Goal: Check status: Check status

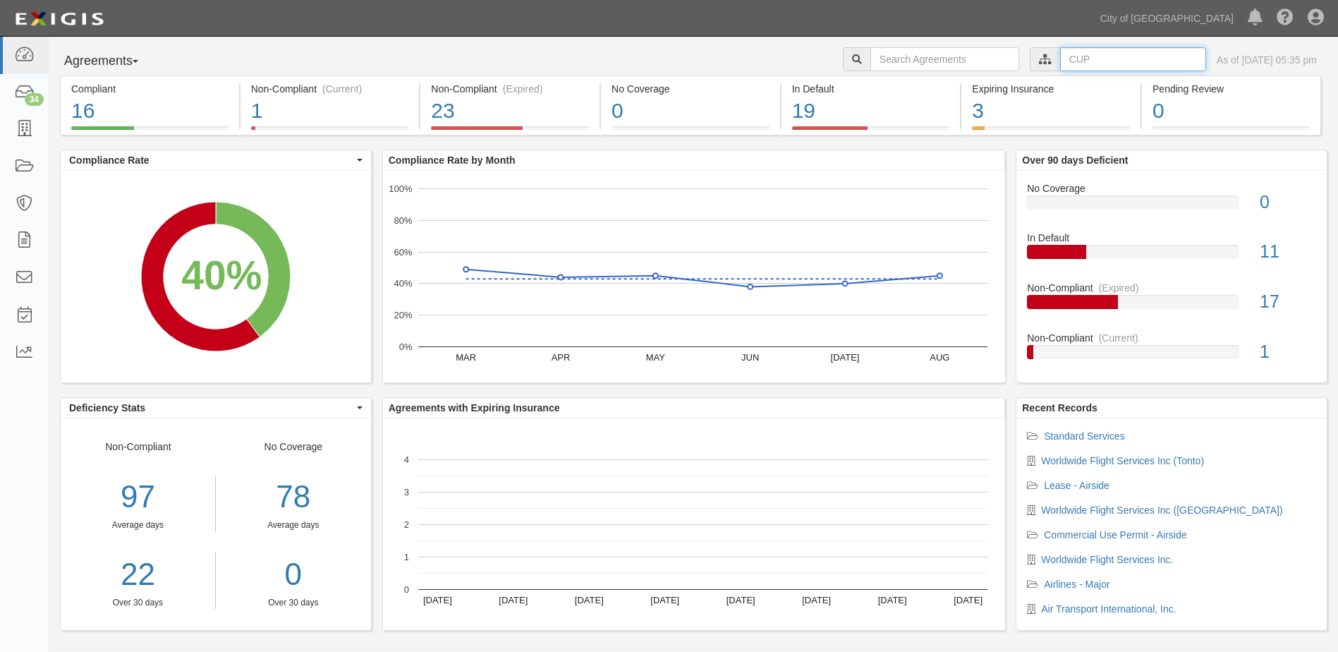
click at [1084, 63] on input "text" at bounding box center [1133, 59] width 146 height 24
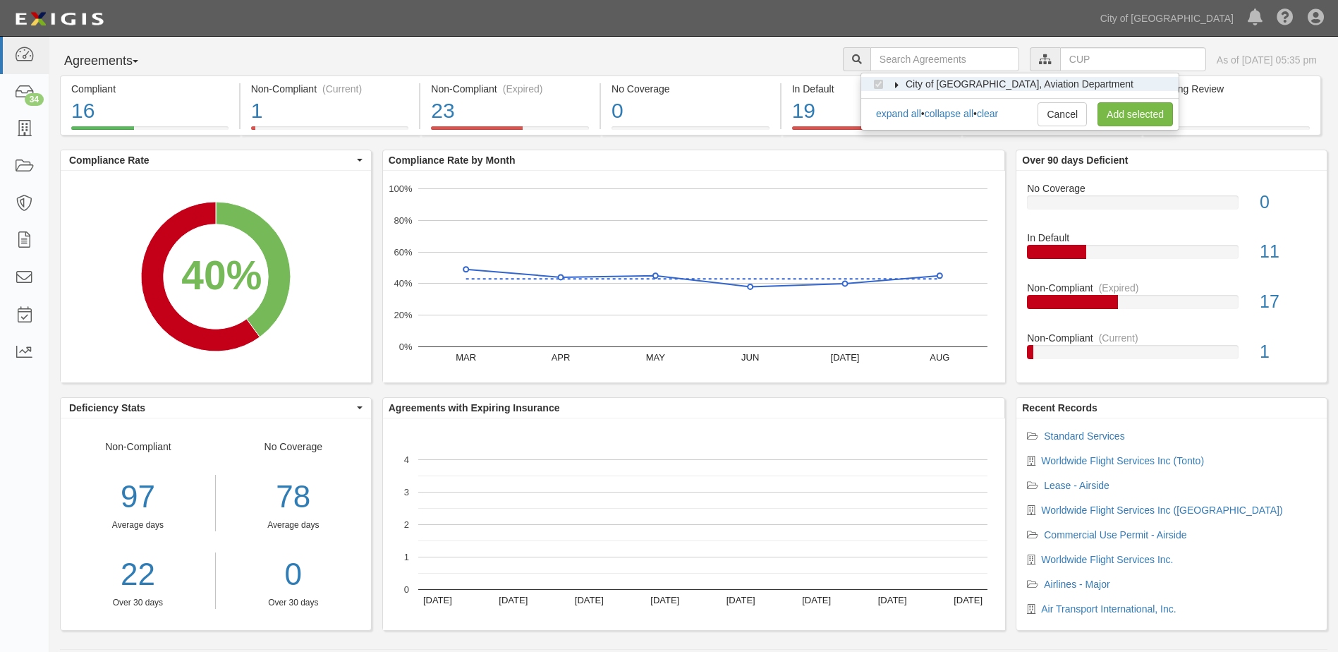
click at [892, 83] on icon at bounding box center [897, 85] width 10 height 6
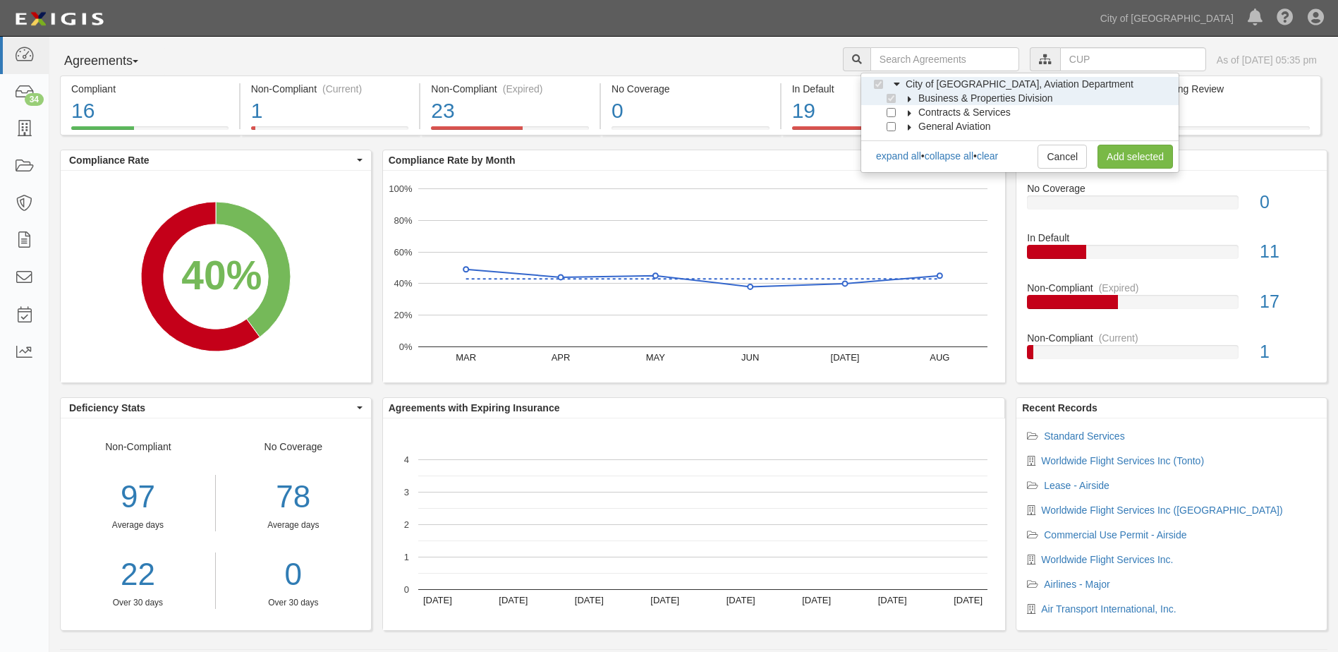
click at [905, 94] on label "Business & Properties Division" at bounding box center [977, 98] width 152 height 14
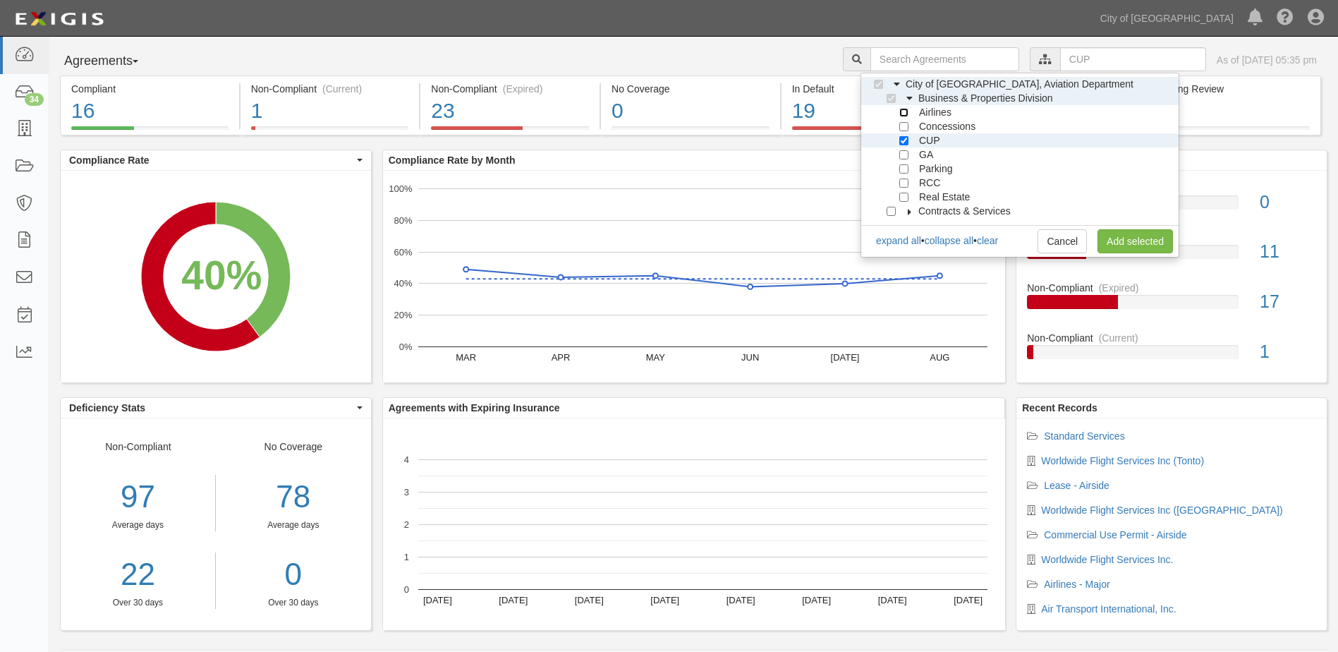
click at [900, 116] on input "Airlines" at bounding box center [904, 112] width 9 height 9
checkbox input "true"
click at [908, 142] on input "CUP" at bounding box center [904, 140] width 9 height 9
checkbox input "false"
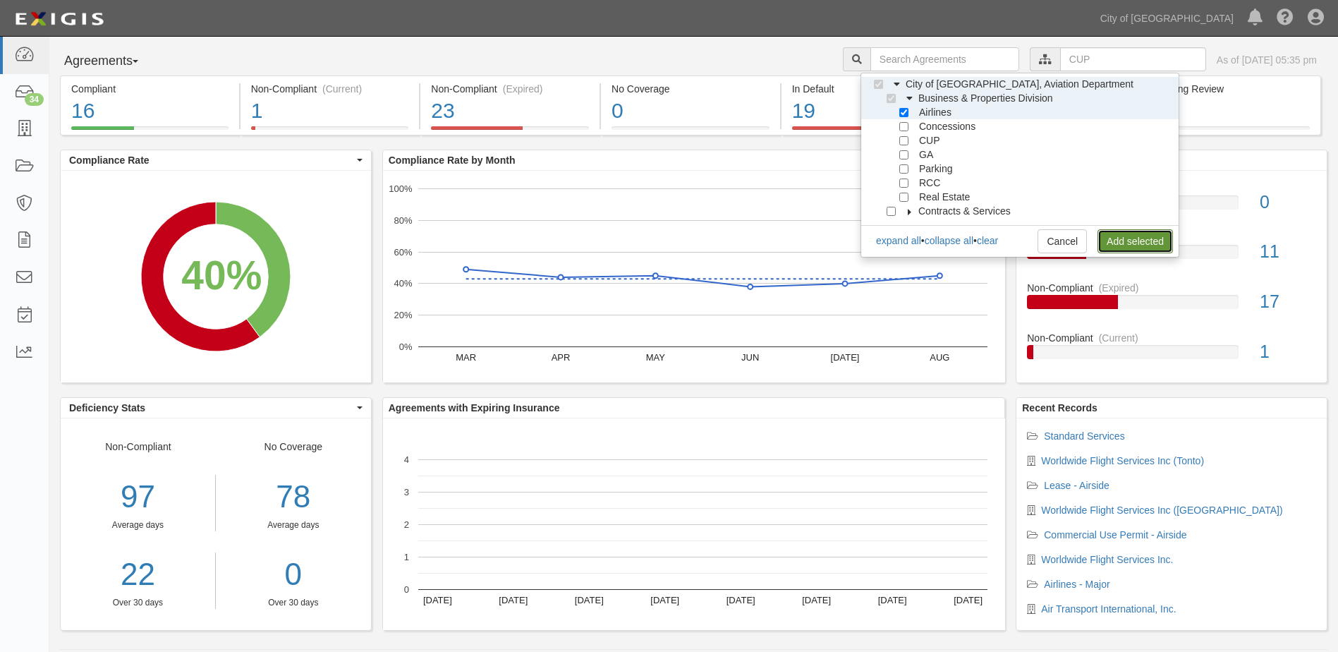
click at [1105, 233] on link "Add selected" at bounding box center [1135, 241] width 75 height 24
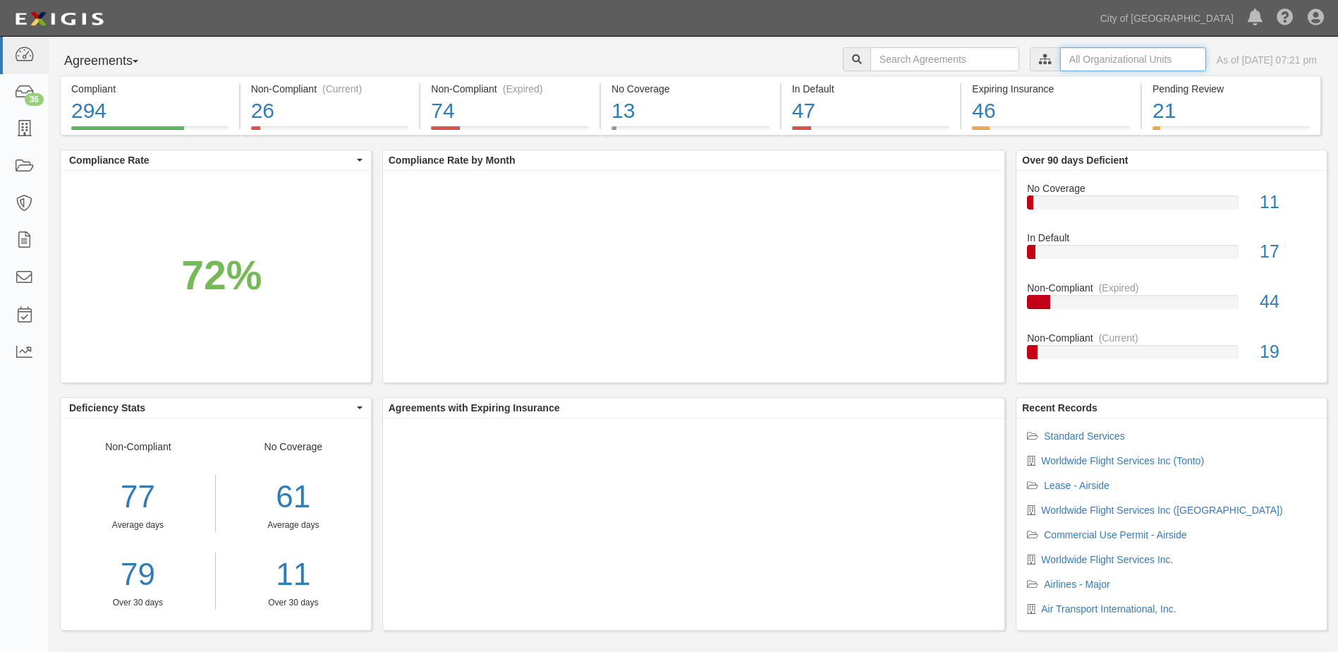
click at [1060, 58] on input "text" at bounding box center [1133, 59] width 146 height 24
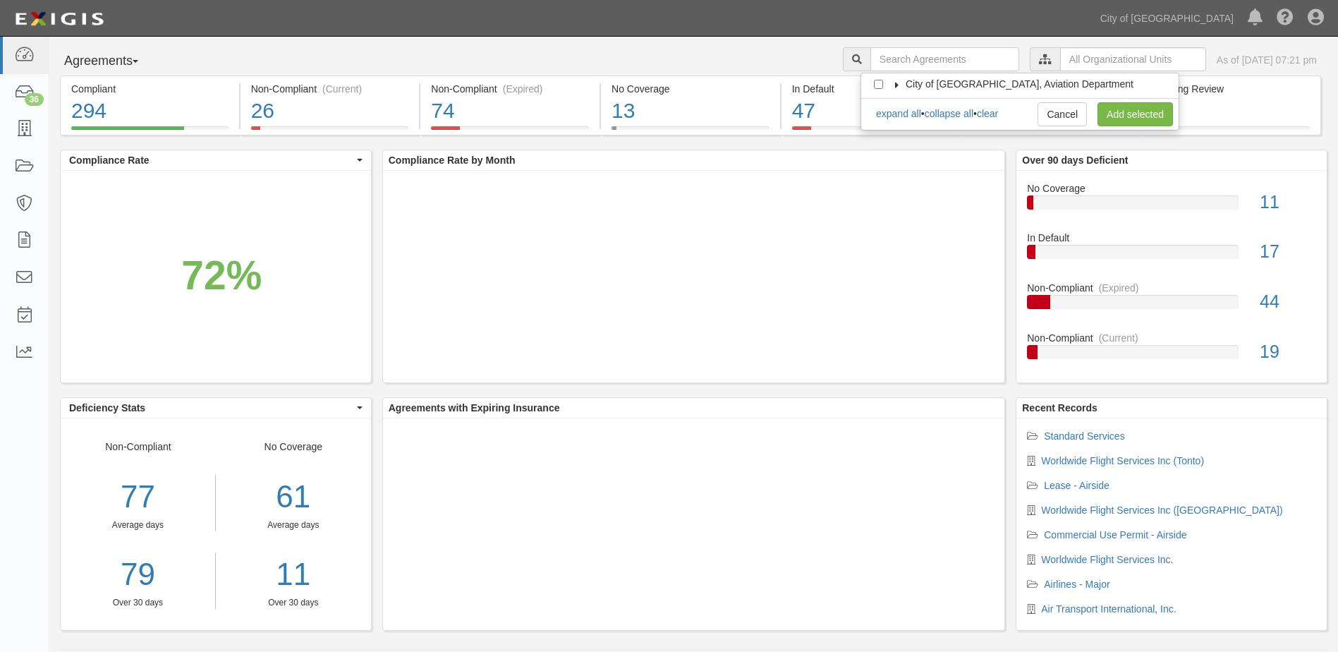
click at [897, 85] on icon at bounding box center [897, 85] width 10 height 6
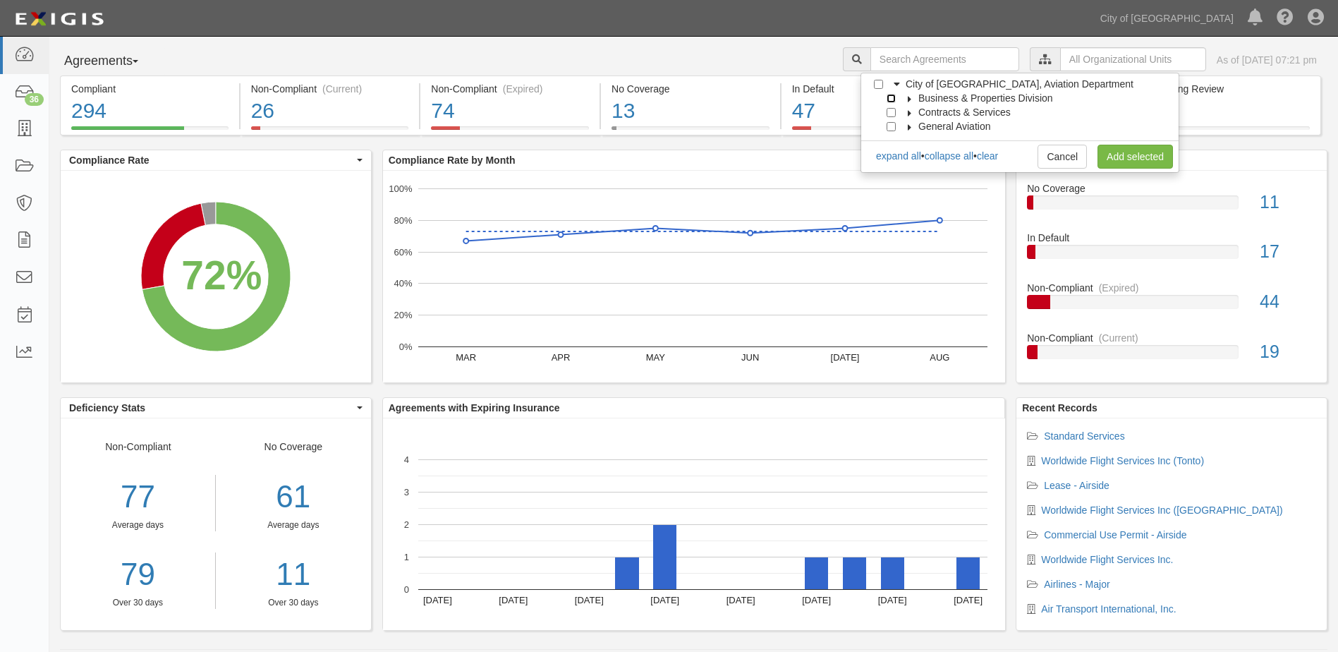
click at [891, 99] on input "Business & Properties Division" at bounding box center [891, 98] width 9 height 9
checkbox input "true"
click at [906, 99] on icon at bounding box center [910, 99] width 10 height 6
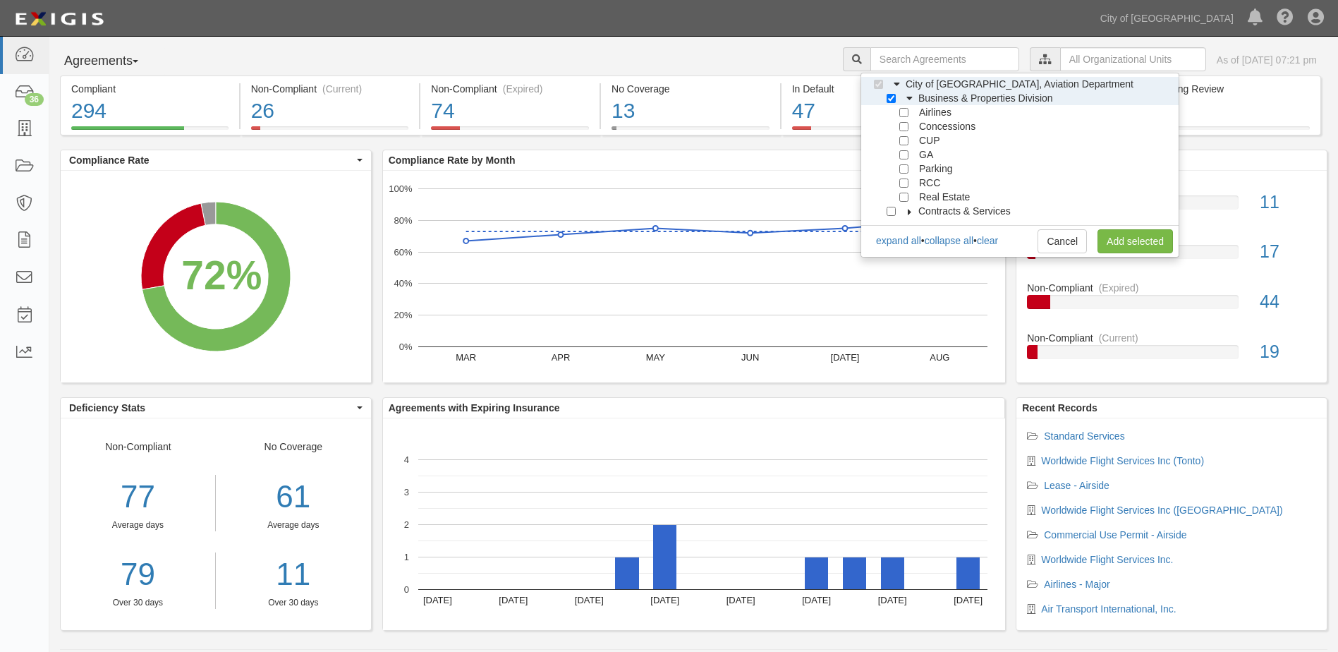
click at [911, 112] on div at bounding box center [907, 111] width 13 height 9
click at [902, 113] on input "Airlines" at bounding box center [904, 112] width 9 height 9
checkbox input "true"
click at [1098, 234] on link "Add selected" at bounding box center [1135, 241] width 75 height 24
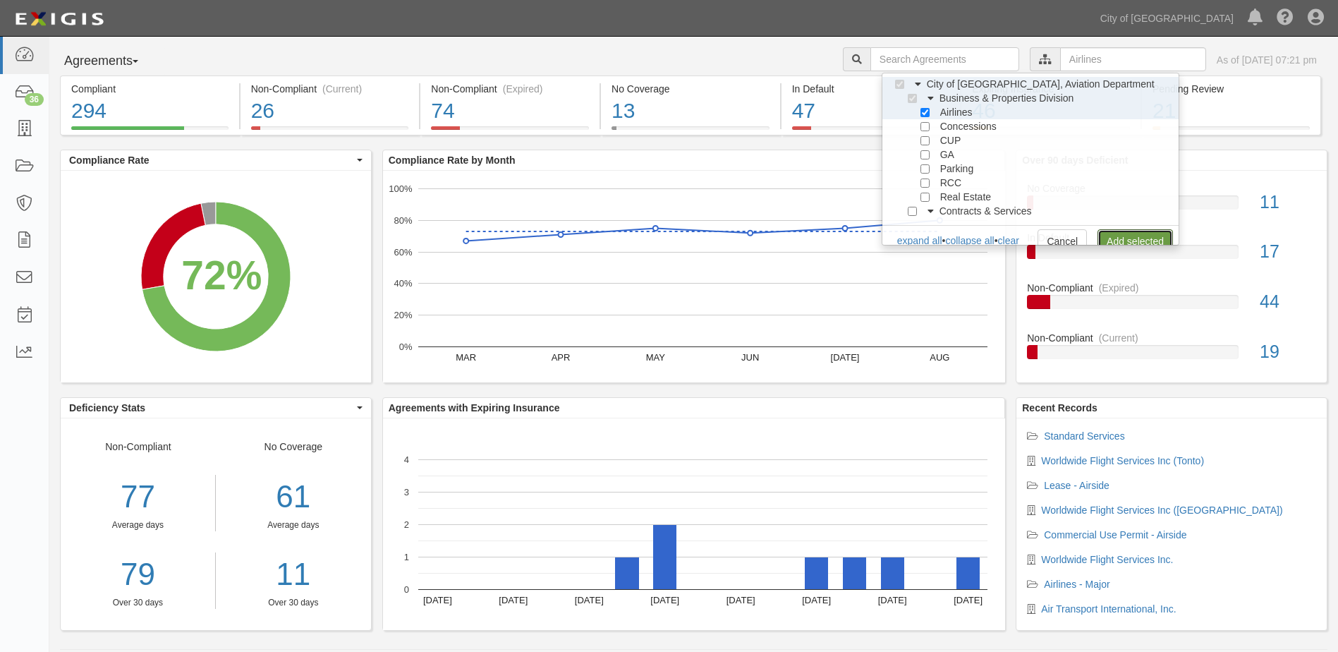
click at [1099, 234] on div "Agreements Parties Agreements Coverages City of Phoenix, Aviation Department Bu…" at bounding box center [694, 346] width 1268 height 598
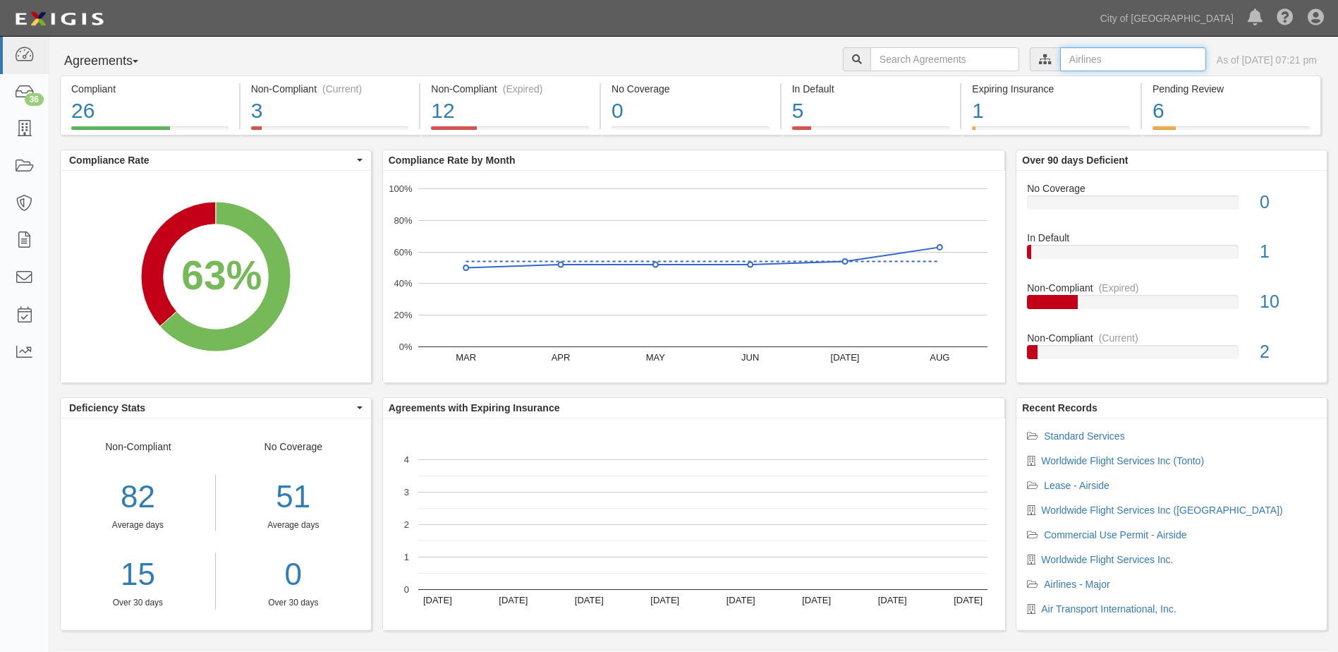
click at [1060, 66] on input "text" at bounding box center [1133, 59] width 146 height 24
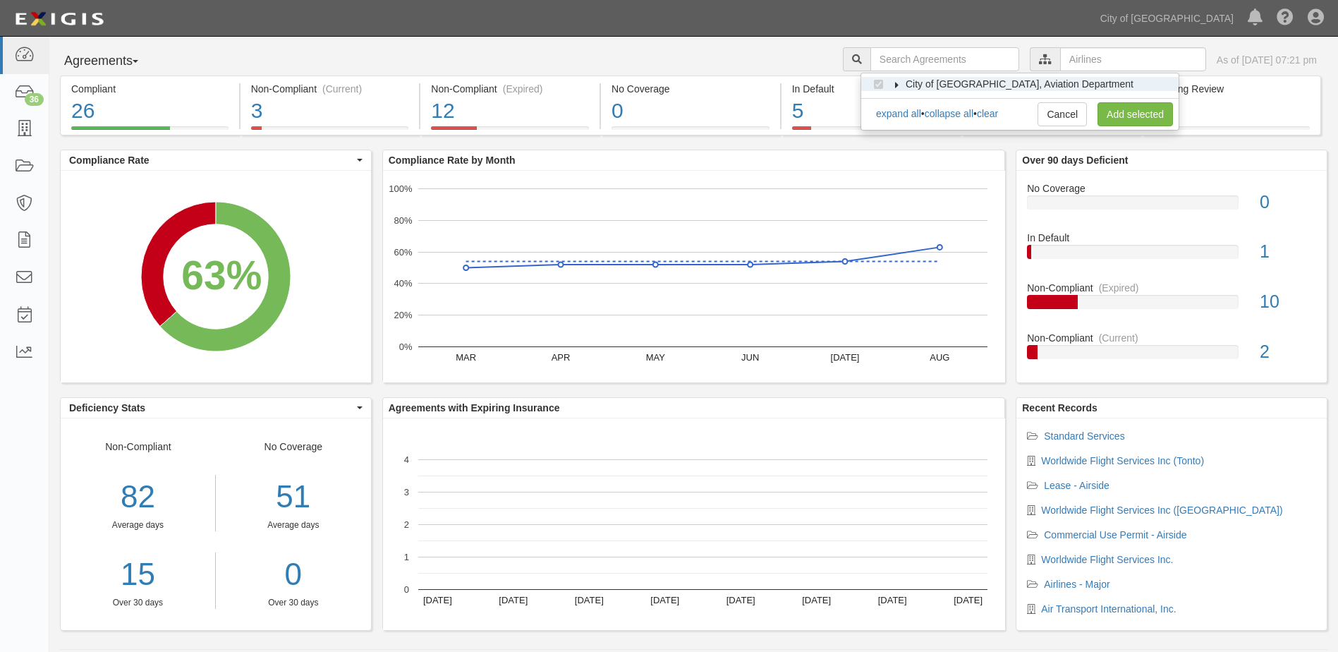
click at [894, 84] on icon at bounding box center [897, 85] width 10 height 6
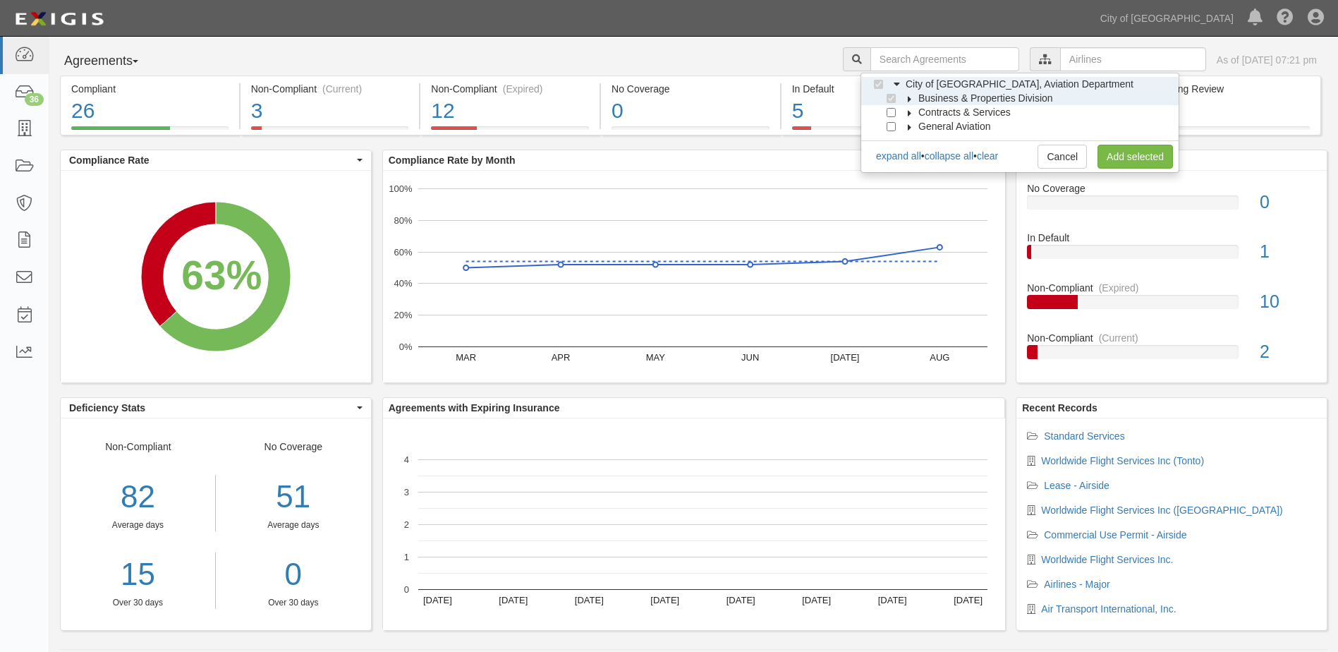
click at [907, 97] on icon at bounding box center [910, 99] width 10 height 6
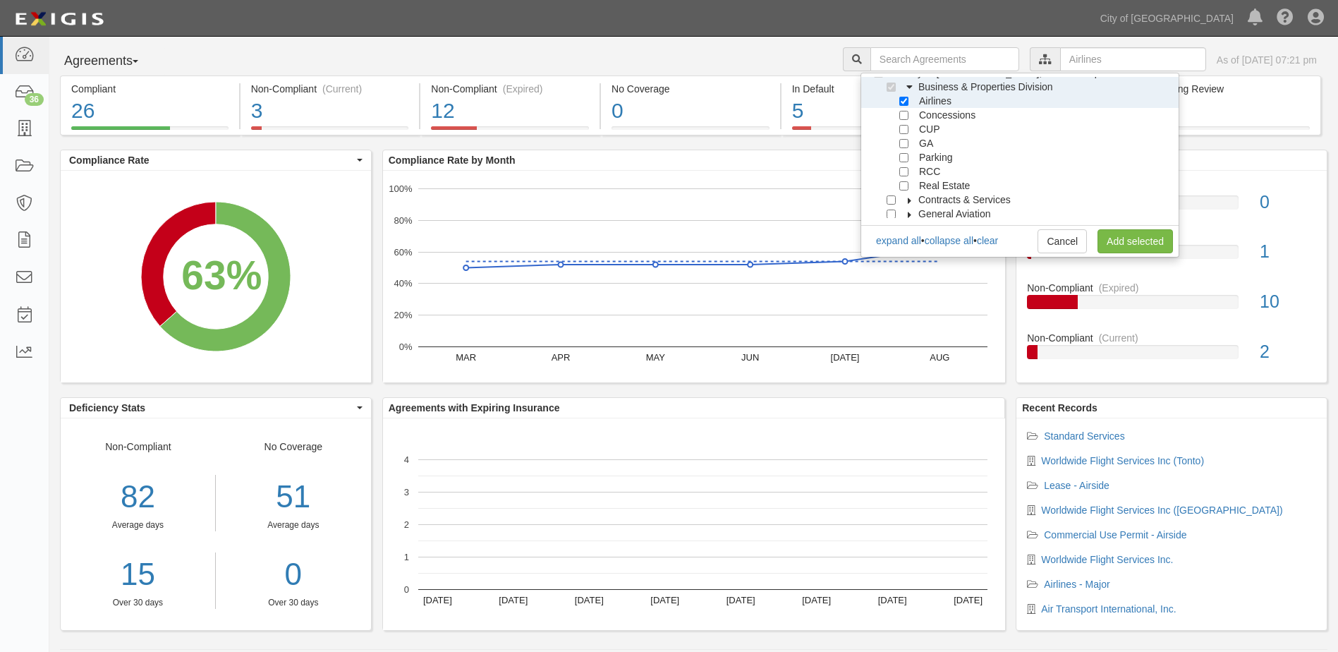
scroll to position [14, 0]
click at [1063, 63] on input "text" at bounding box center [1133, 59] width 146 height 24
click at [909, 99] on div at bounding box center [907, 96] width 13 height 9
click at [906, 101] on input "Airlines" at bounding box center [904, 98] width 9 height 9
checkbox input "false"
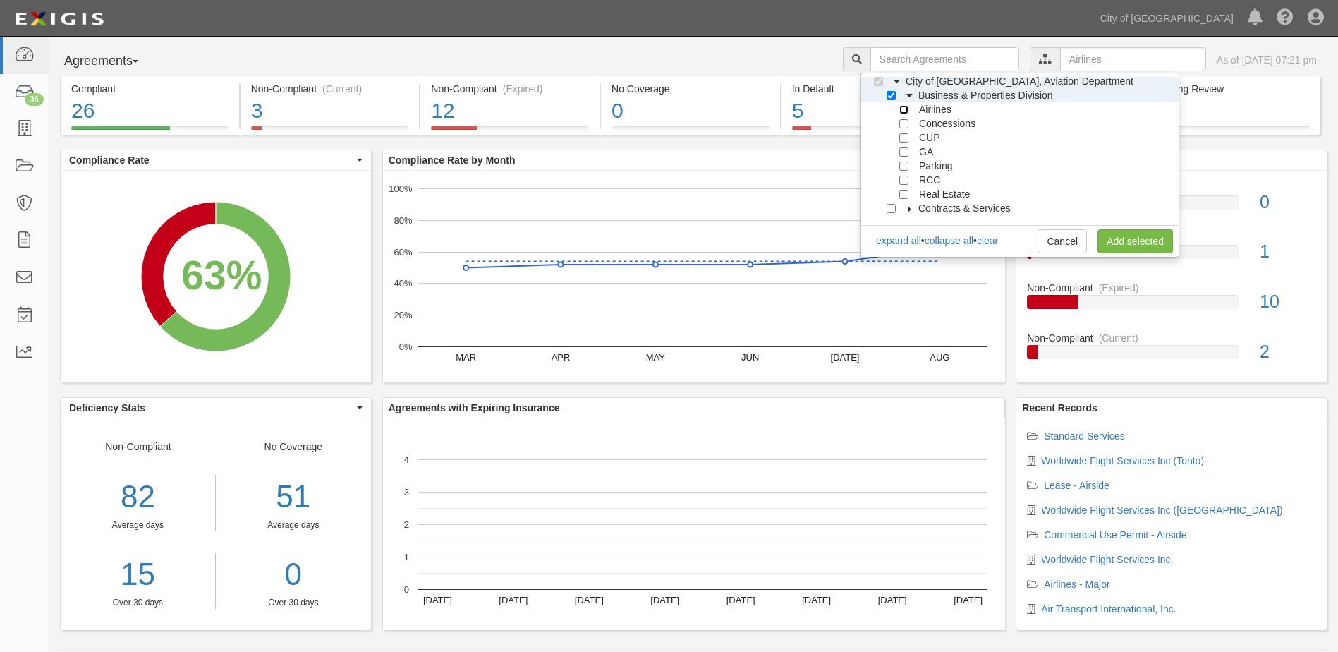
scroll to position [0, 0]
click at [891, 99] on input "Business & Properties Division" at bounding box center [891, 98] width 9 height 9
checkbox input "false"
click at [1052, 245] on link "Cancel" at bounding box center [1062, 241] width 49 height 24
checkbox input "true"
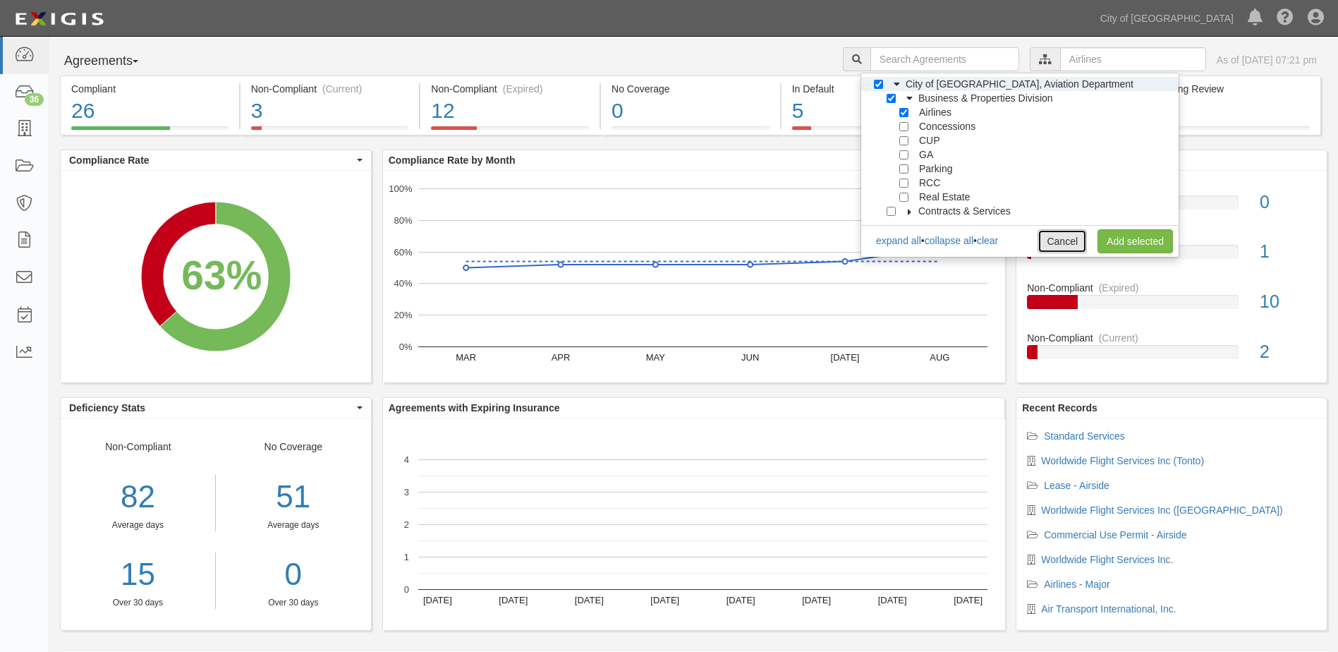
checkbox input "true"
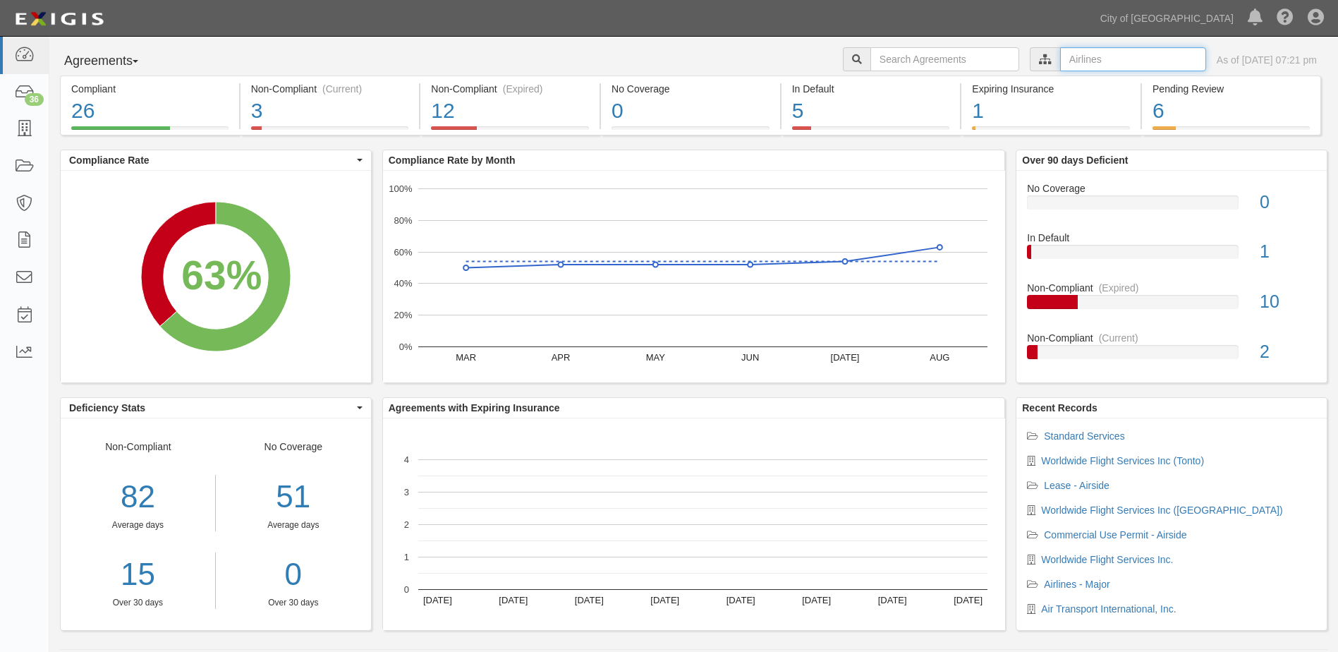
click at [1060, 68] on input "text" at bounding box center [1133, 59] width 146 height 24
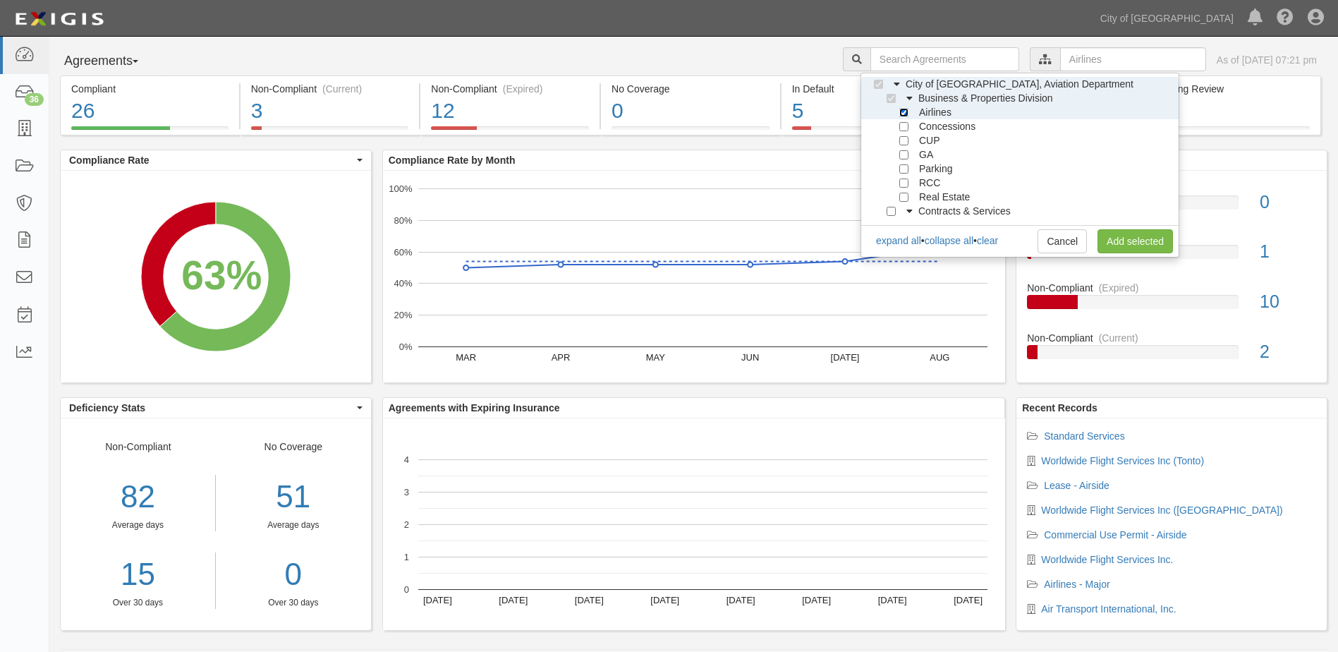
click at [904, 113] on input "Airlines" at bounding box center [904, 112] width 9 height 9
checkbox input "false"
click at [894, 97] on input "Business & Properties Division" at bounding box center [891, 98] width 9 height 9
checkbox input "false"
click at [880, 83] on input "City of Phoenix, Aviation Department" at bounding box center [878, 84] width 9 height 9
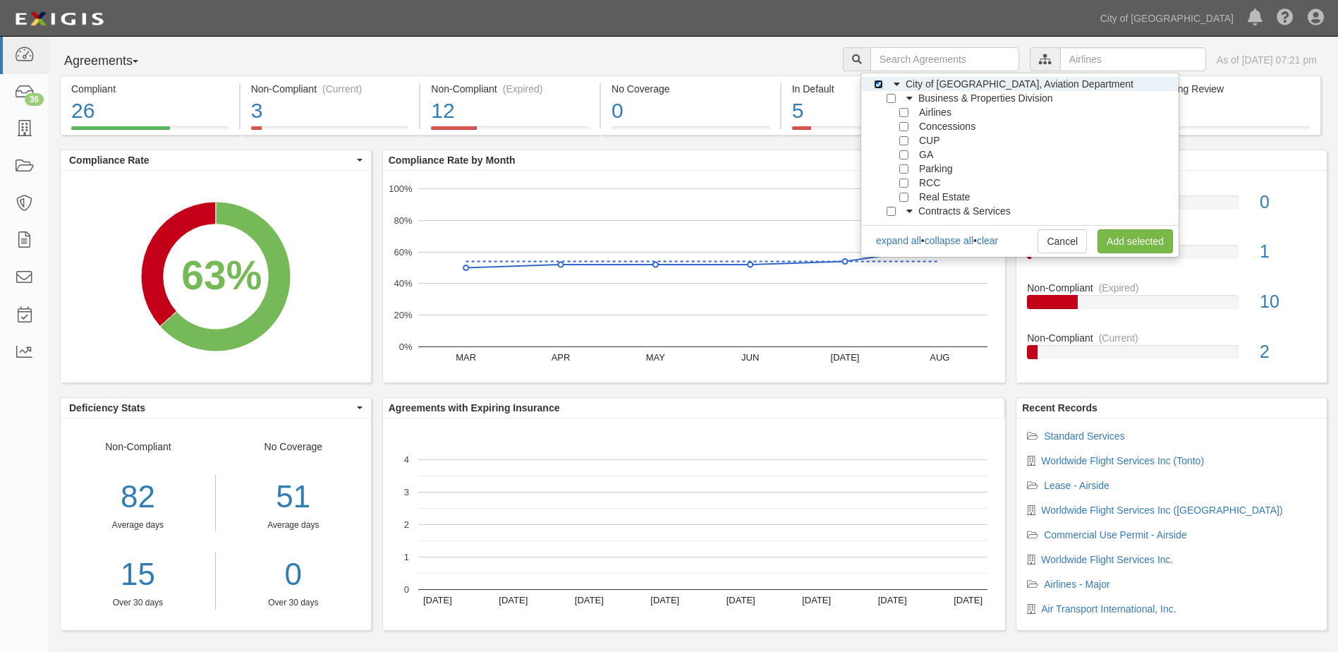
checkbox input "false"
click at [1098, 236] on link "Add selected" at bounding box center [1135, 241] width 75 height 24
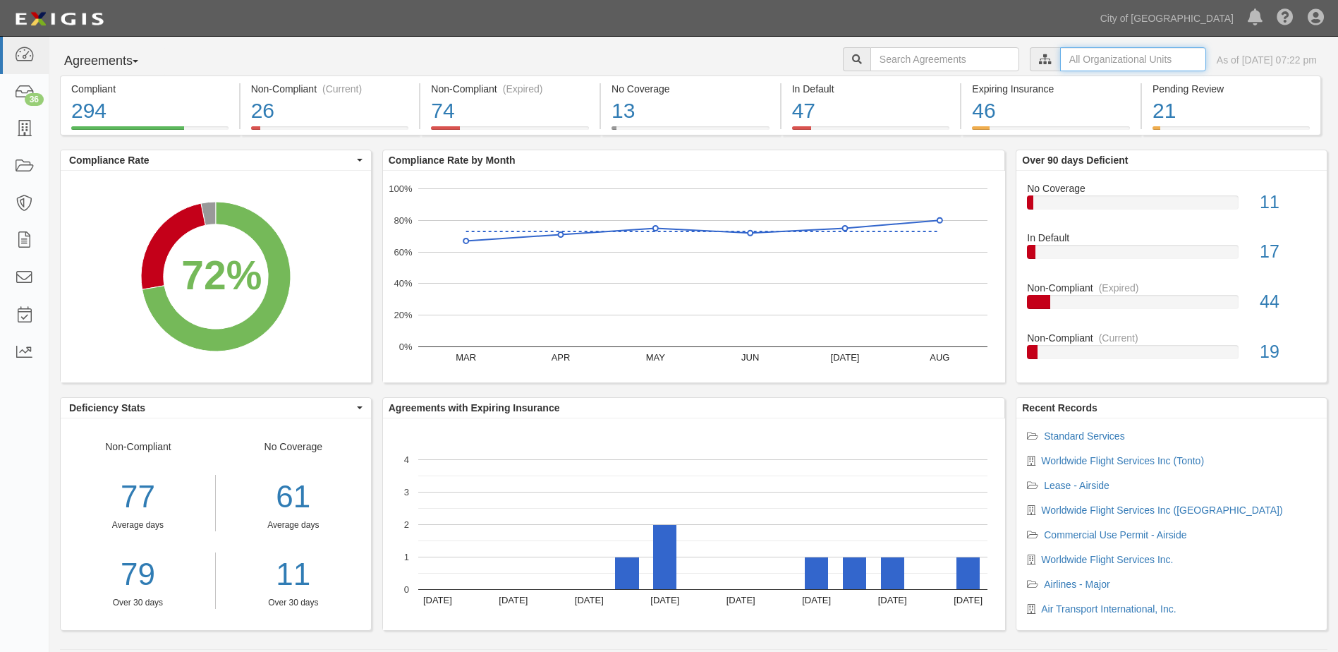
click at [1060, 58] on input "text" at bounding box center [1133, 59] width 146 height 24
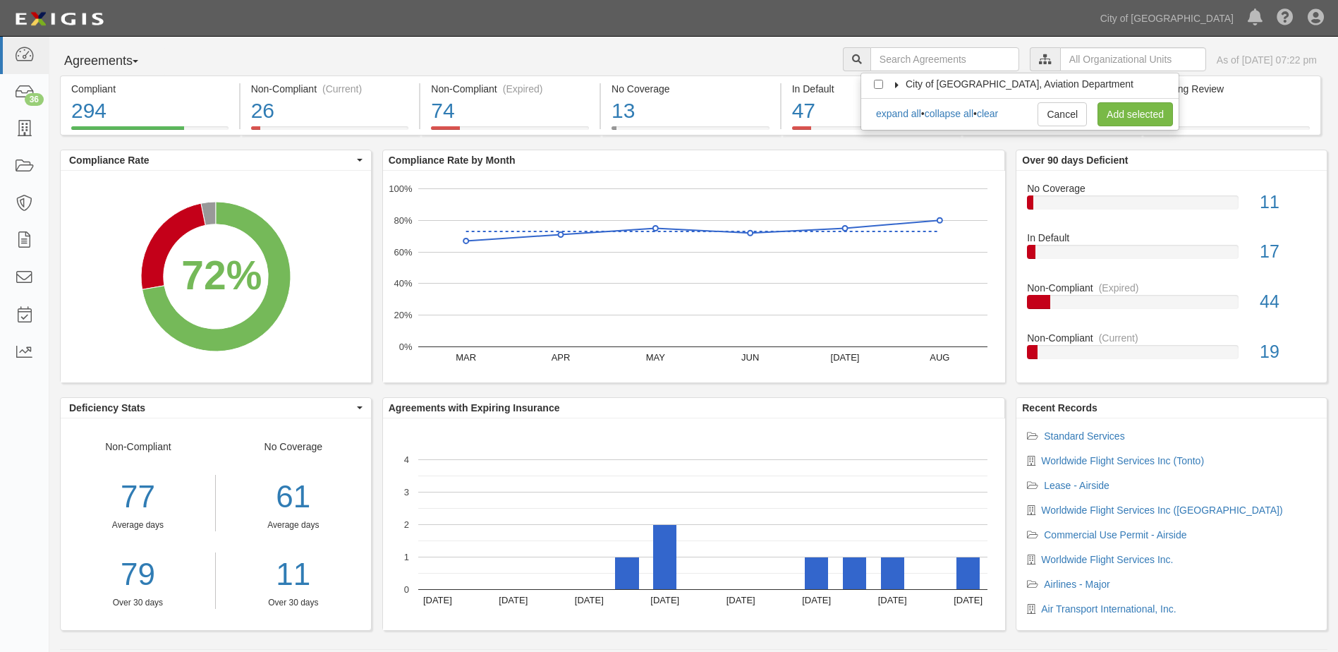
click at [897, 84] on icon at bounding box center [897, 85] width 10 height 6
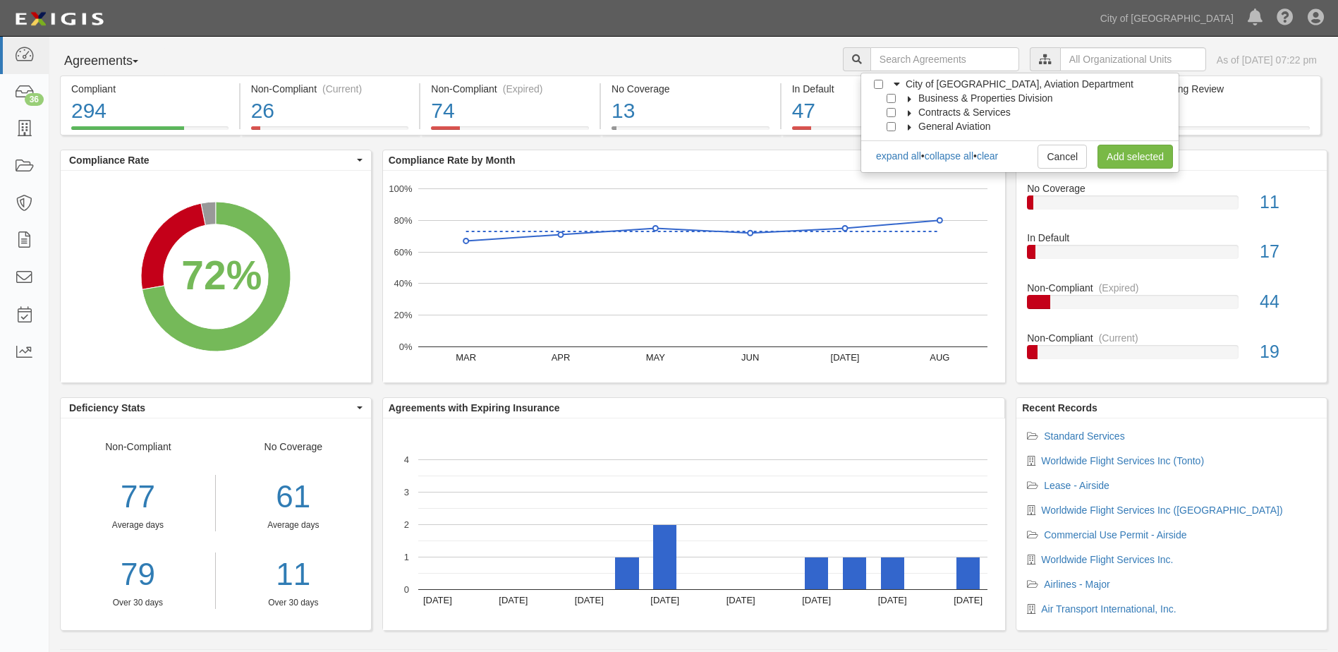
click at [909, 96] on icon at bounding box center [910, 99] width 10 height 6
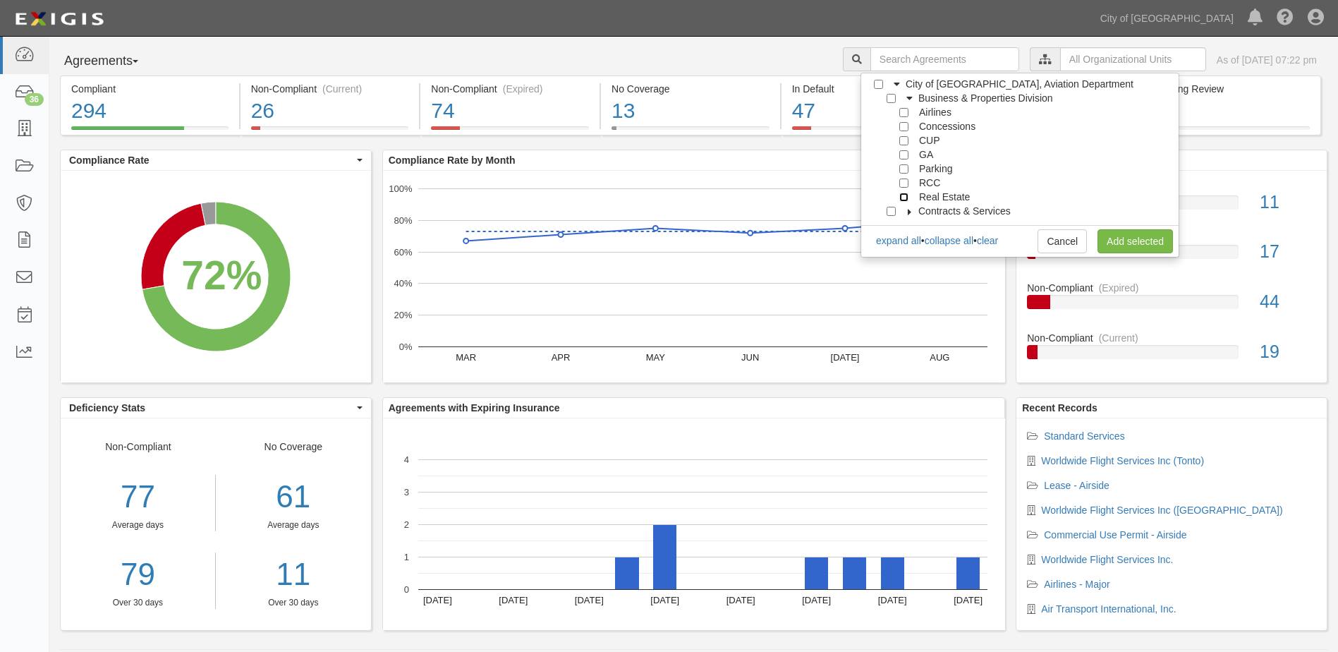
click at [908, 198] on input "Real Estate" at bounding box center [904, 197] width 9 height 9
checkbox input "true"
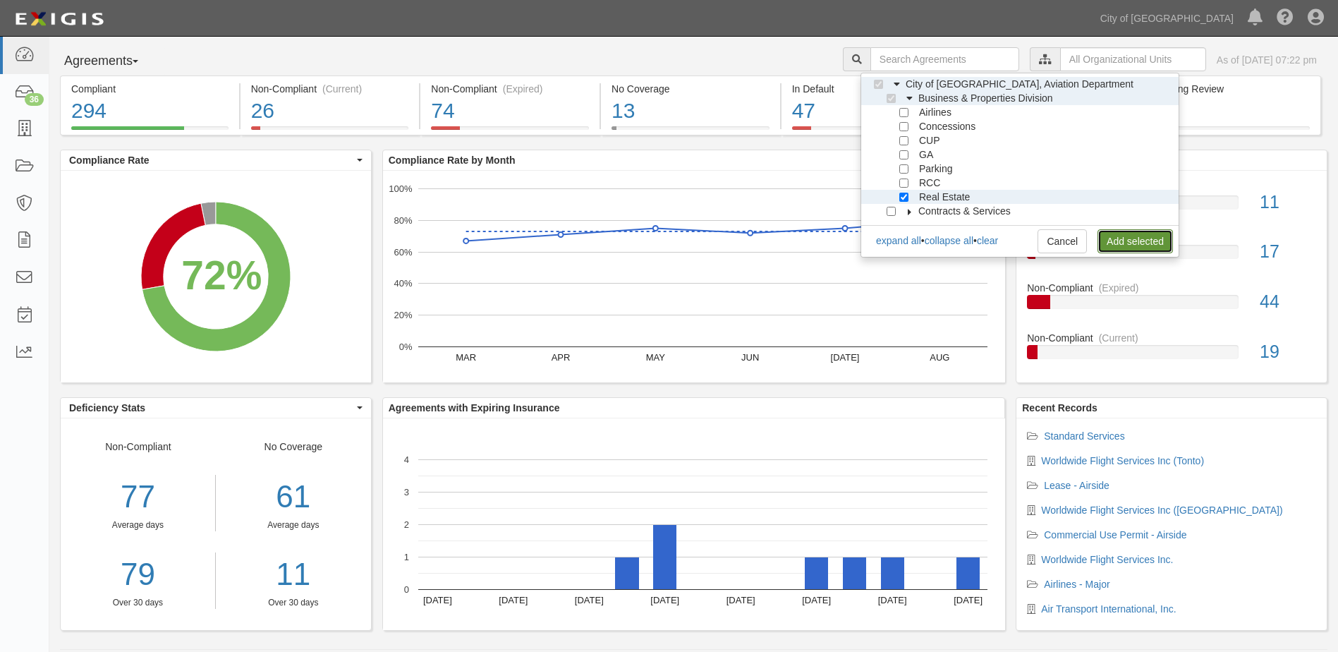
click at [1128, 235] on link "Add selected" at bounding box center [1135, 241] width 75 height 24
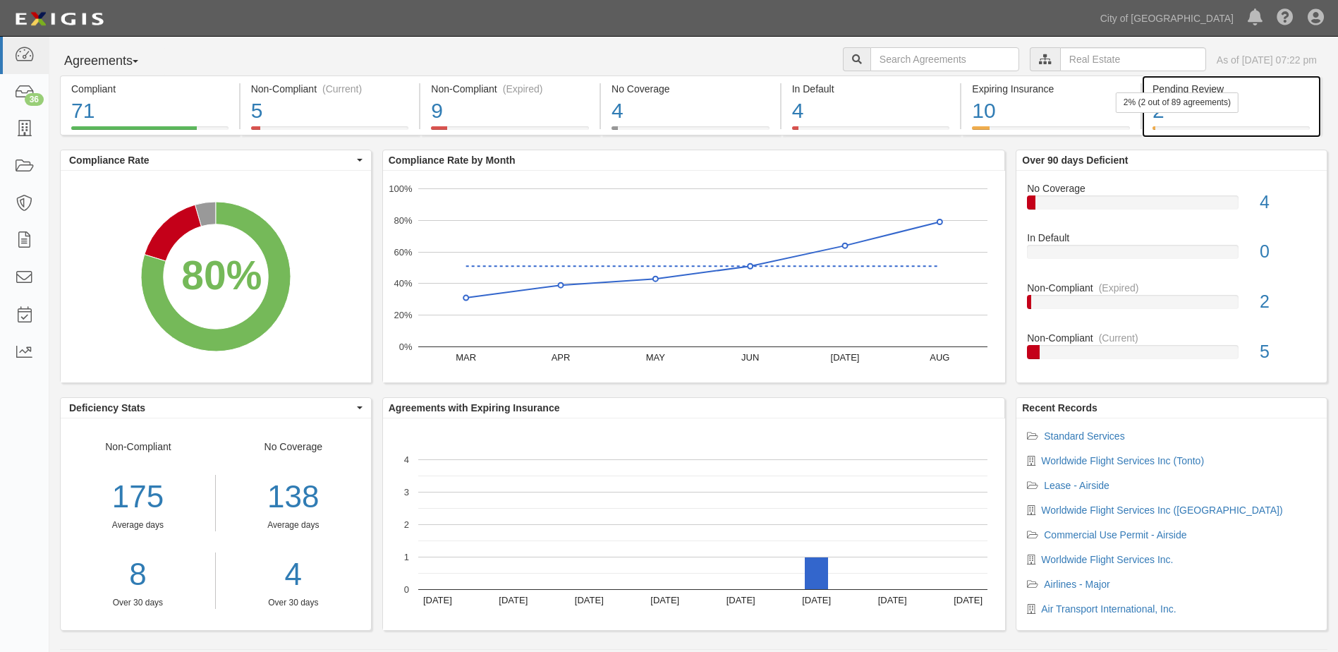
click at [1222, 110] on div "2% (2 out of 89 agreements)" at bounding box center [1177, 102] width 123 height 20
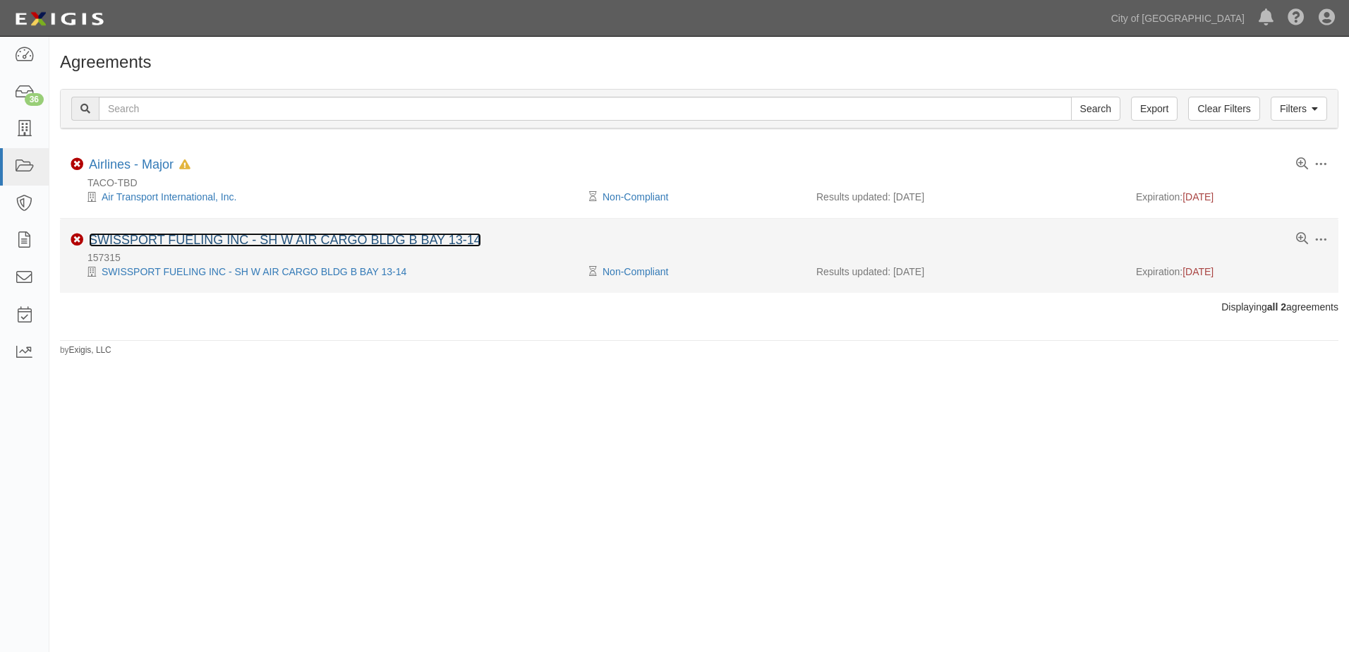
click at [454, 238] on link "SWISSPORT FUELING INC - SH W AIR CARGO BLDG B BAY 13-14" at bounding box center [285, 240] width 392 height 14
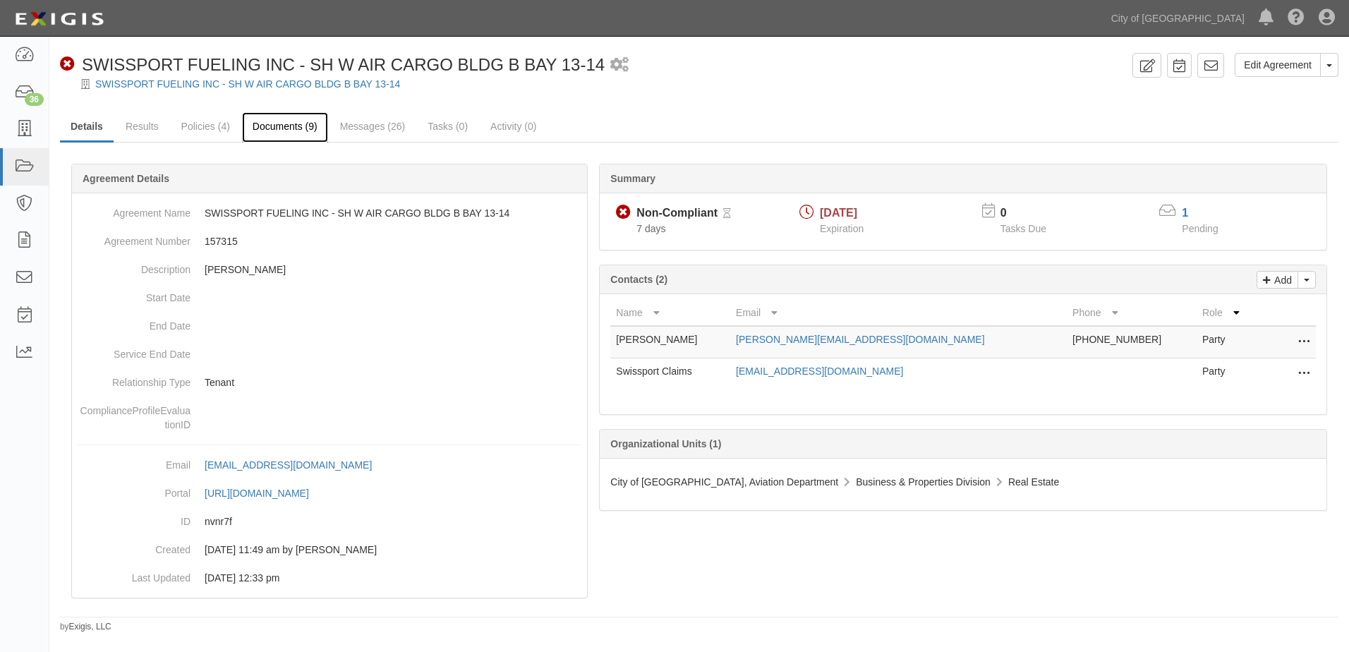
click at [298, 137] on link "Documents (9)" at bounding box center [285, 127] width 86 height 30
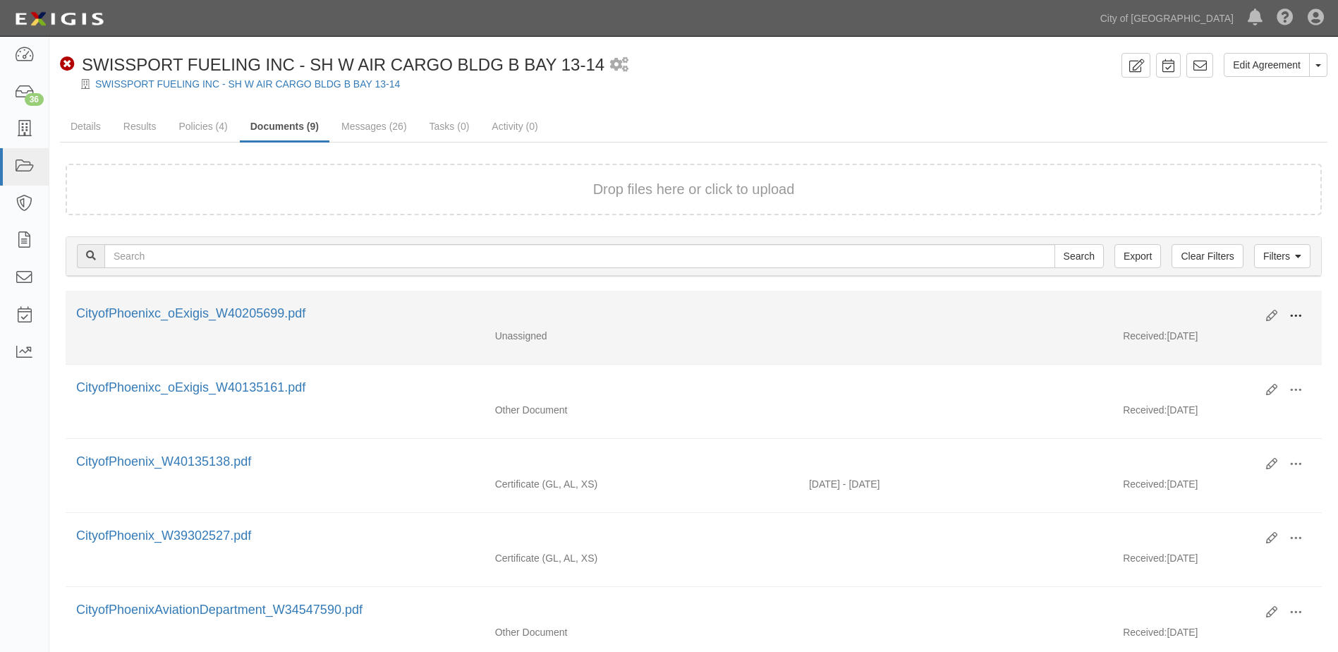
click at [1288, 311] on button at bounding box center [1296, 317] width 31 height 24
click at [1213, 332] on link "View" at bounding box center [1227, 336] width 111 height 25
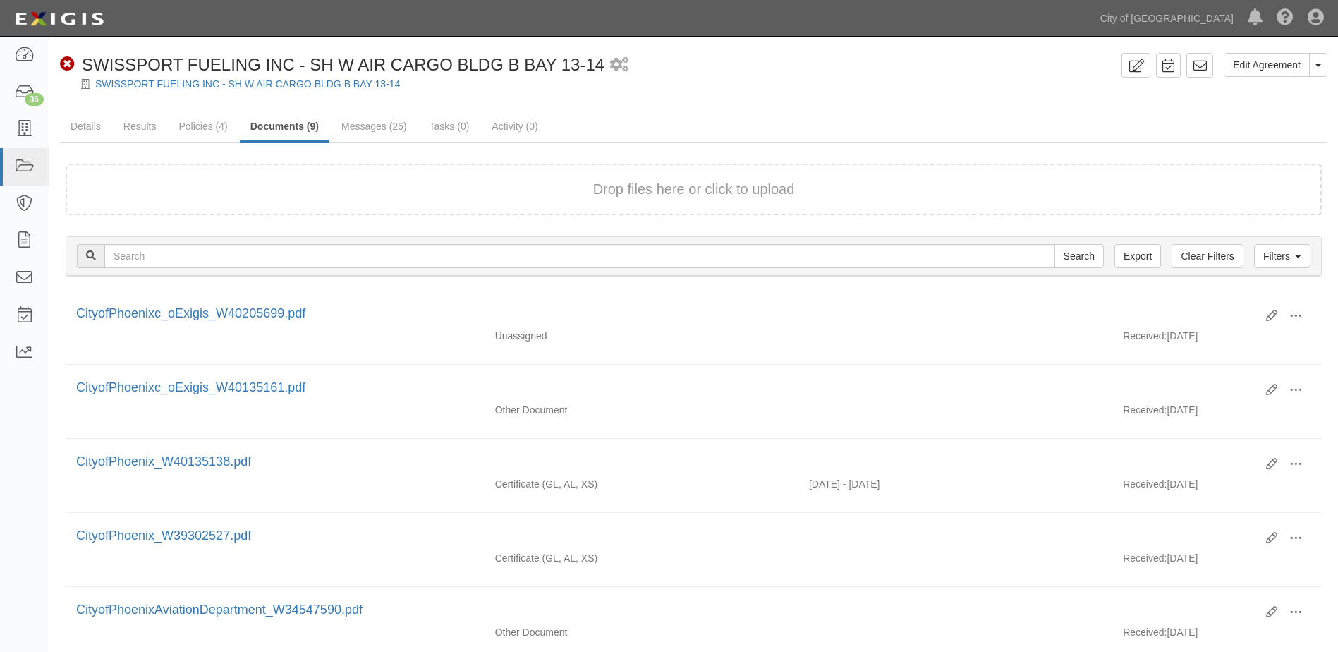
click at [633, 103] on div "Edit Agreement Toggle Agreement Dropdown View Audit Trail Archive Agreement Pla…" at bounding box center [693, 547] width 1289 height 988
click at [151, 135] on link "Results" at bounding box center [140, 127] width 54 height 30
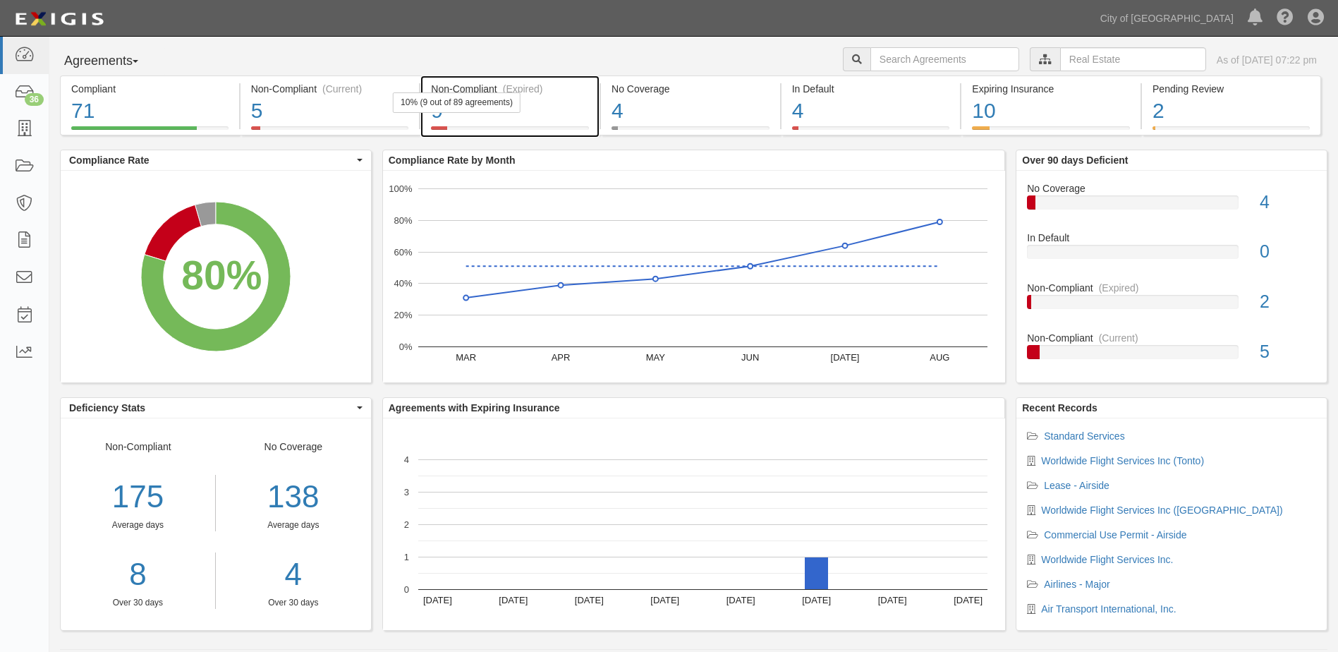
click at [475, 113] on div "9" at bounding box center [510, 111] width 158 height 30
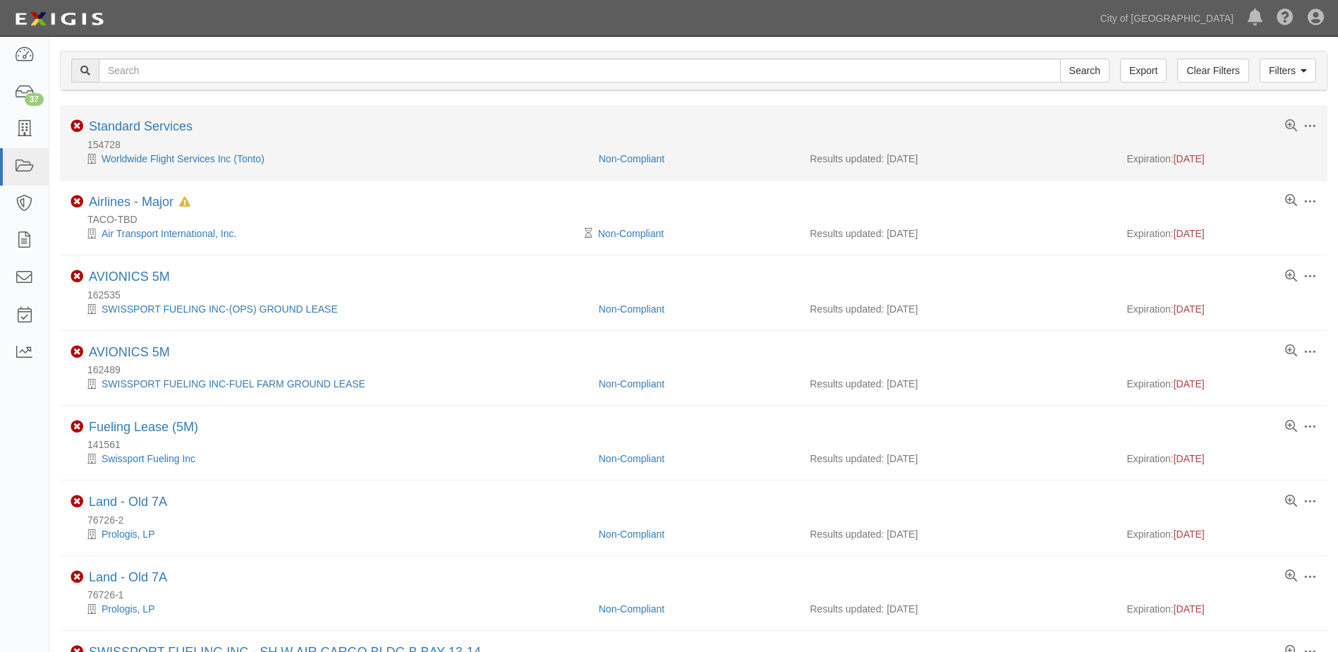
scroll to position [71, 0]
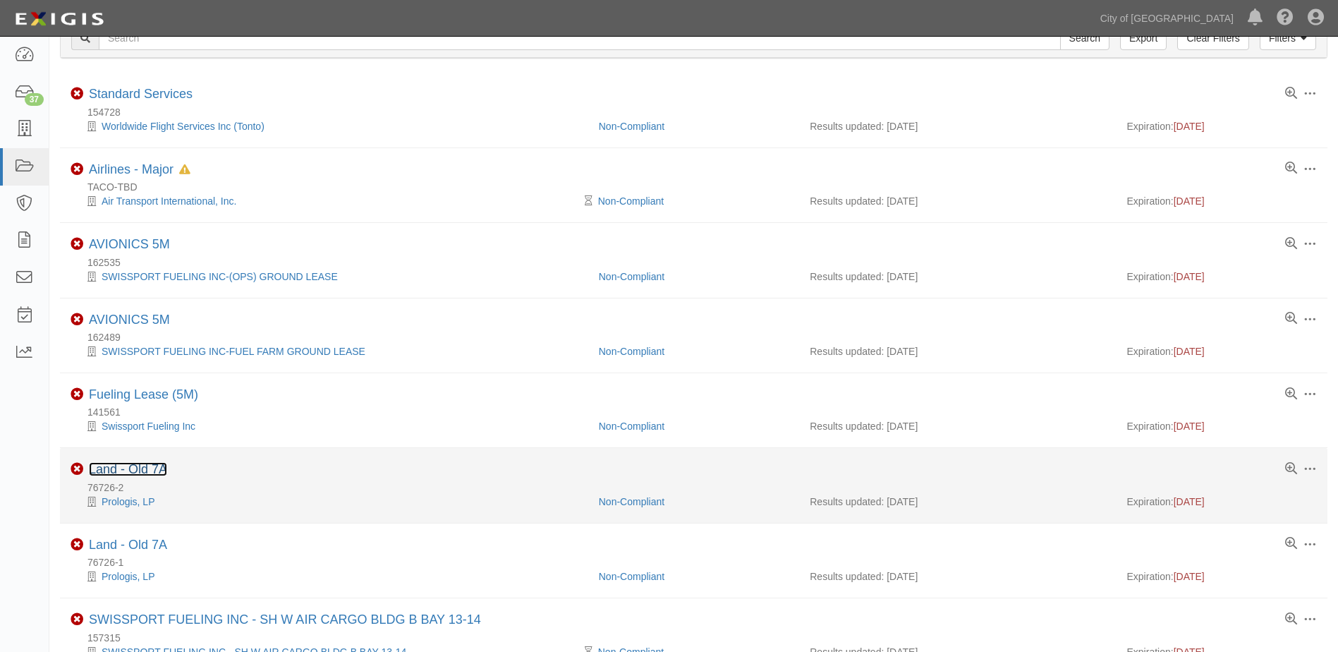
click at [144, 466] on link "Land - Old 7A" at bounding box center [128, 469] width 78 height 14
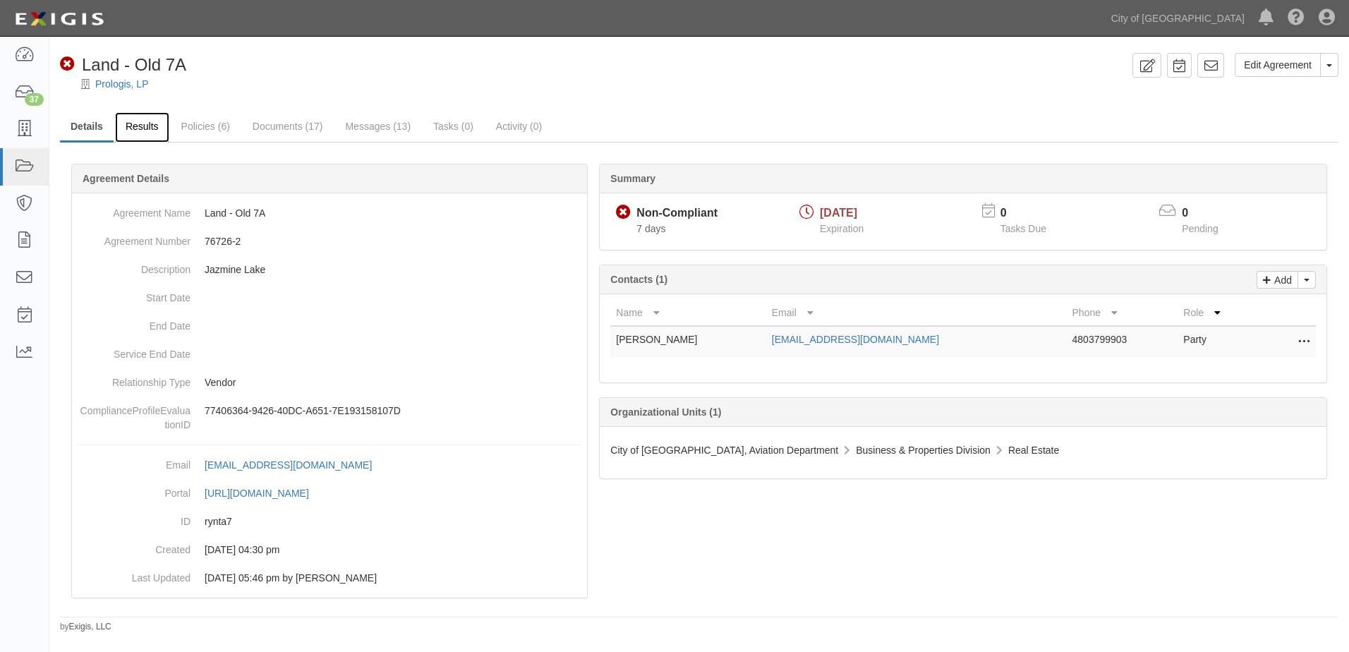
click at [146, 132] on link "Results" at bounding box center [142, 127] width 54 height 30
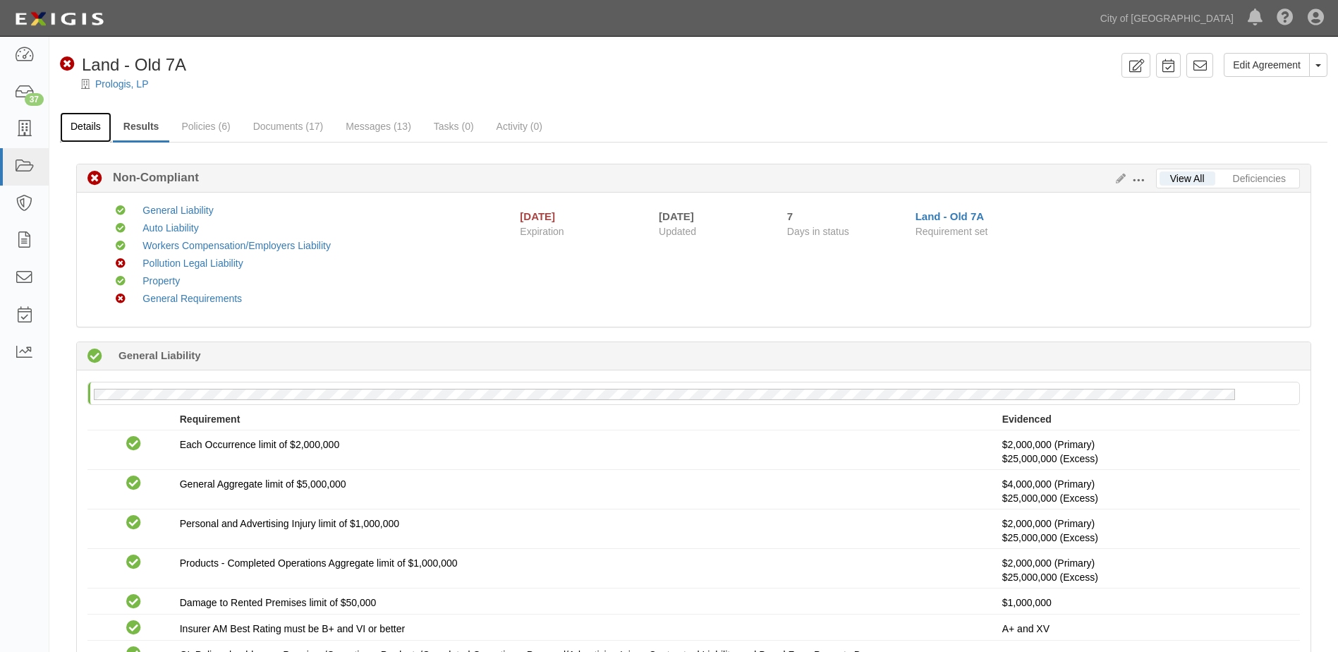
click at [87, 131] on link "Details" at bounding box center [86, 127] width 52 height 30
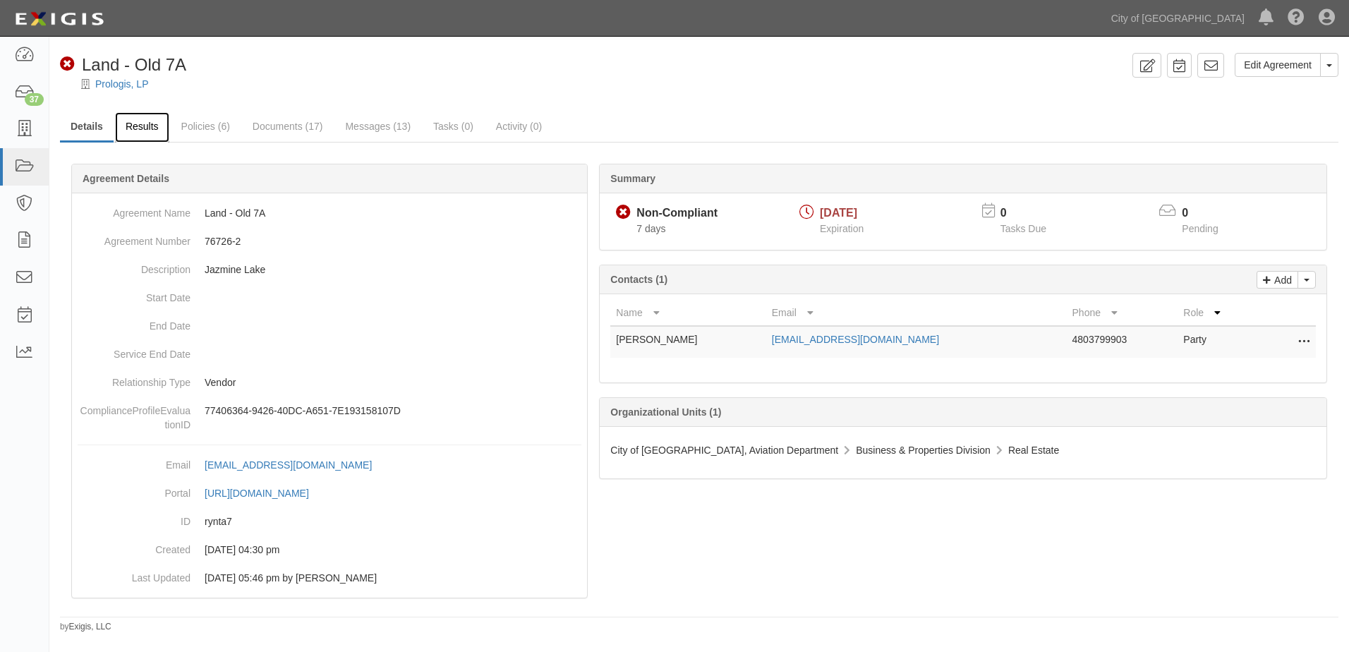
click at [155, 130] on link "Results" at bounding box center [142, 127] width 54 height 30
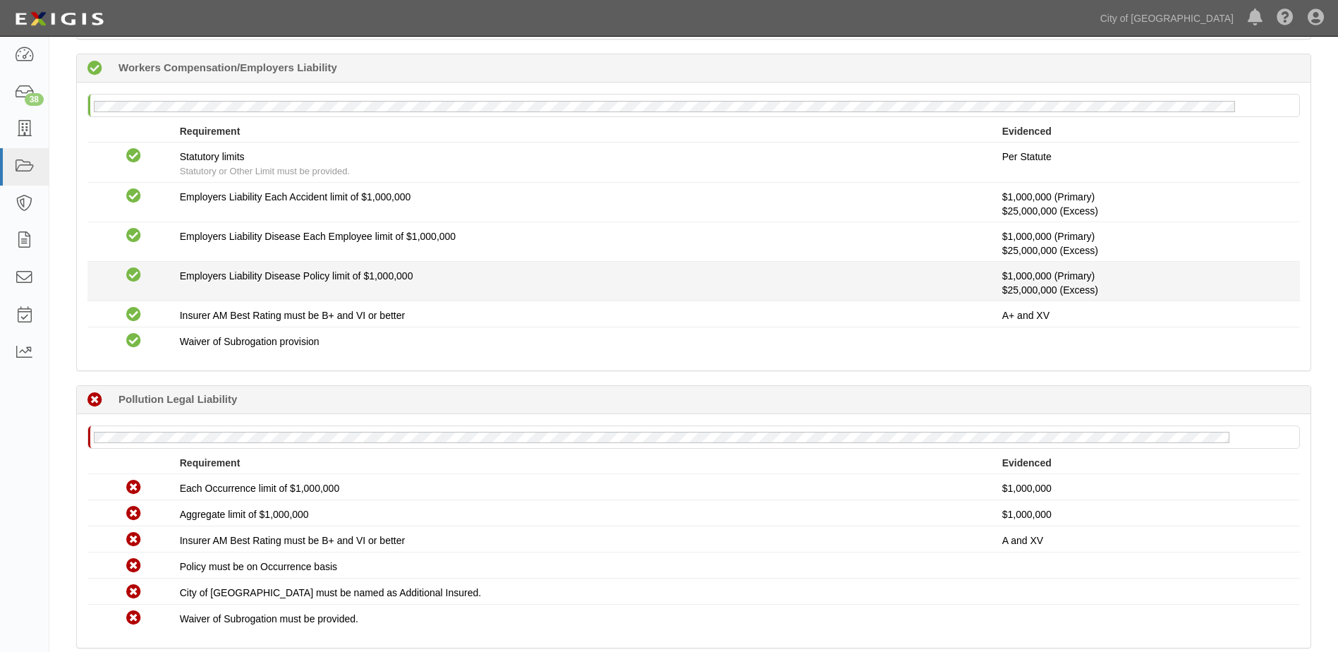
scroll to position [917, 0]
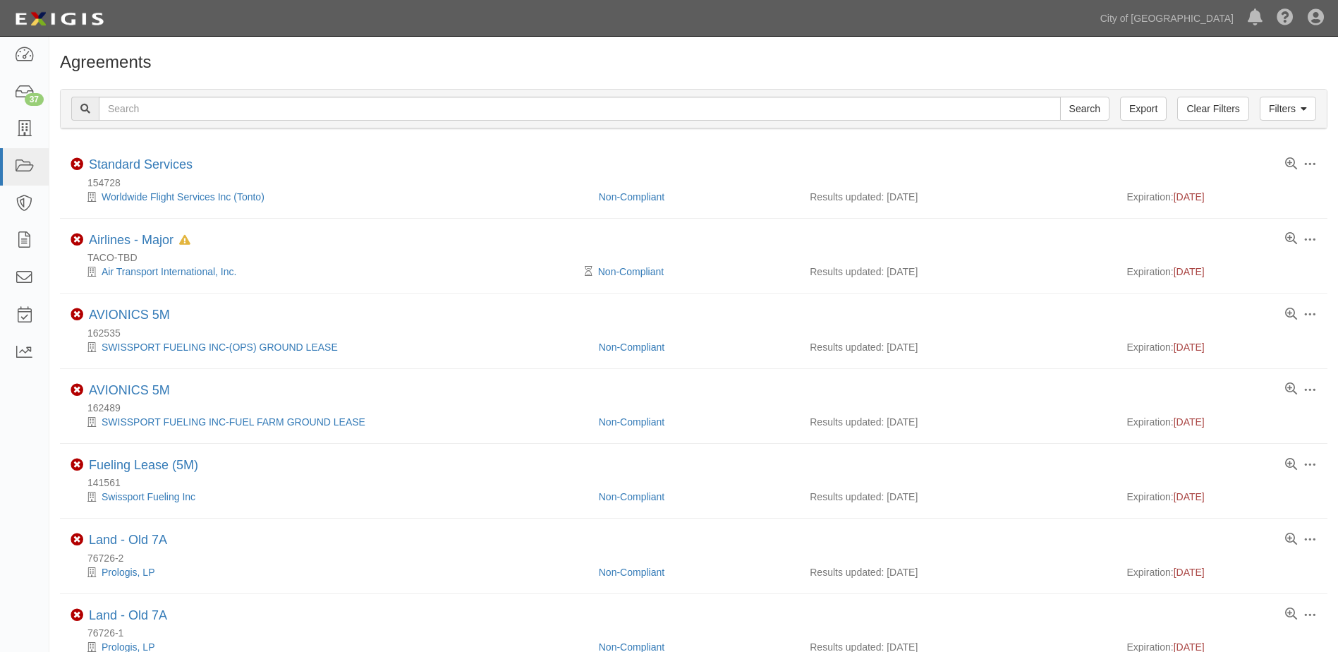
scroll to position [71, 0]
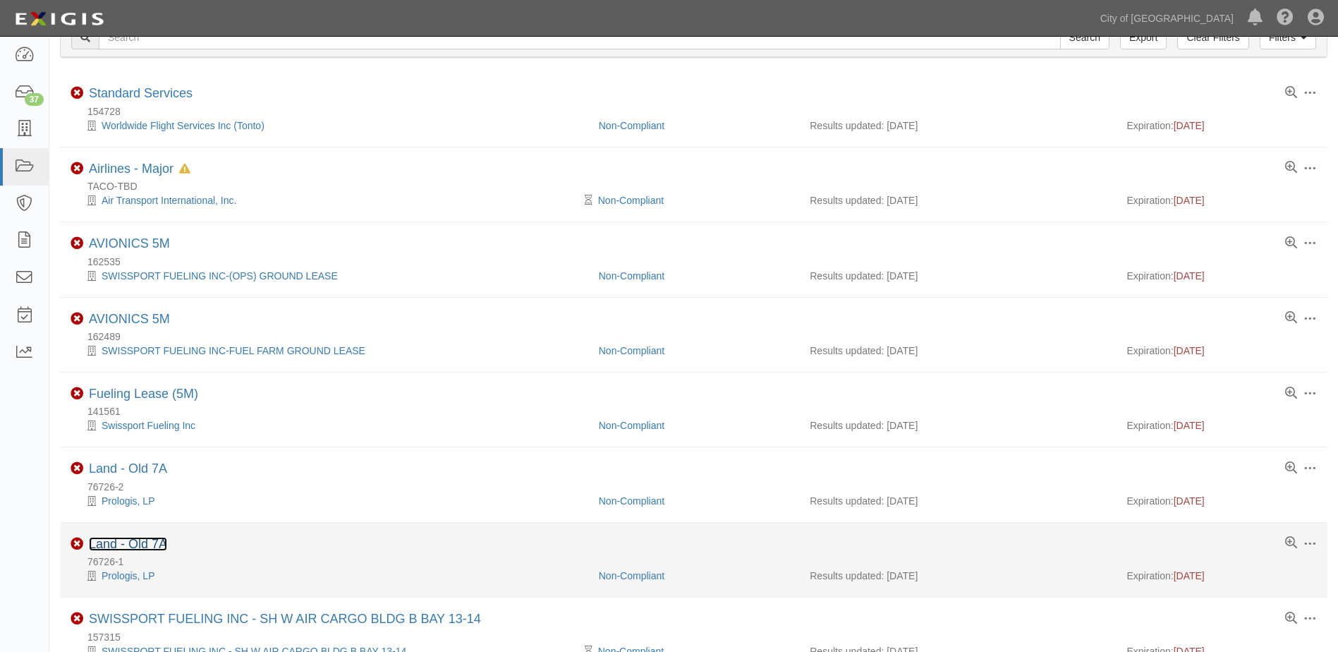
click at [104, 540] on link "Land - Old 7A" at bounding box center [128, 544] width 78 height 14
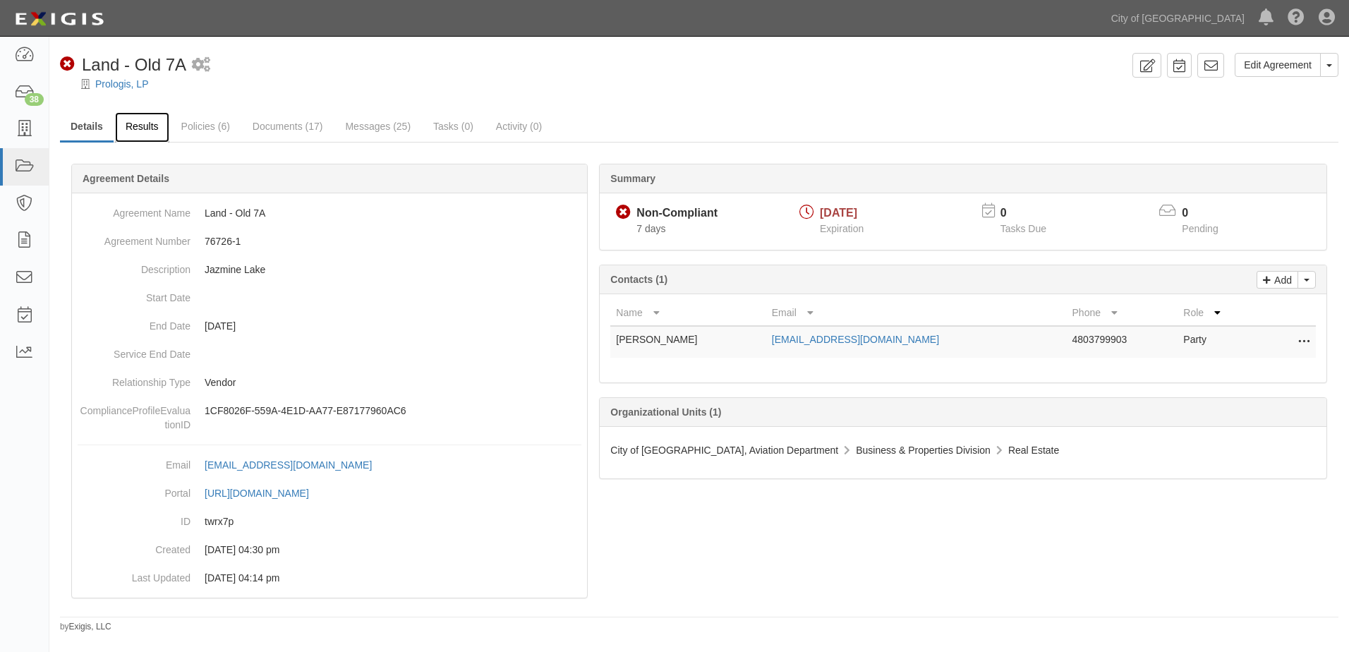
click at [142, 133] on link "Results" at bounding box center [142, 127] width 54 height 30
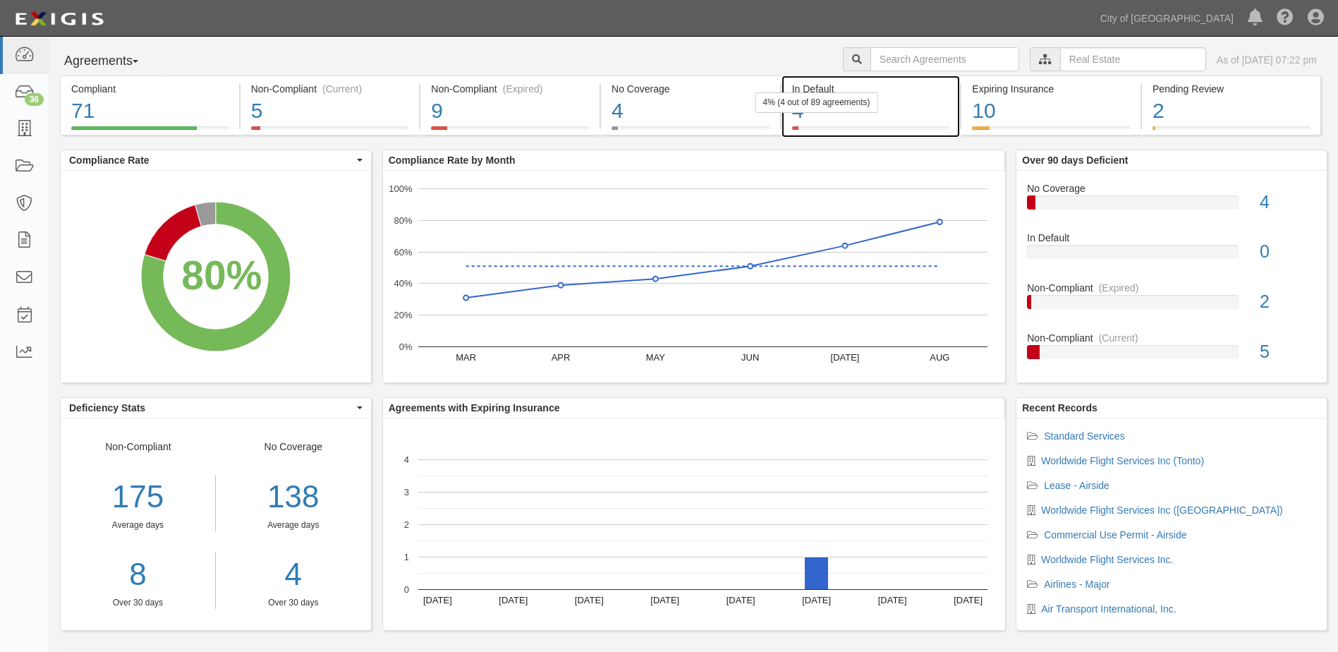
click at [869, 111] on div "4% (4 out of 89 agreements)" at bounding box center [816, 102] width 123 height 20
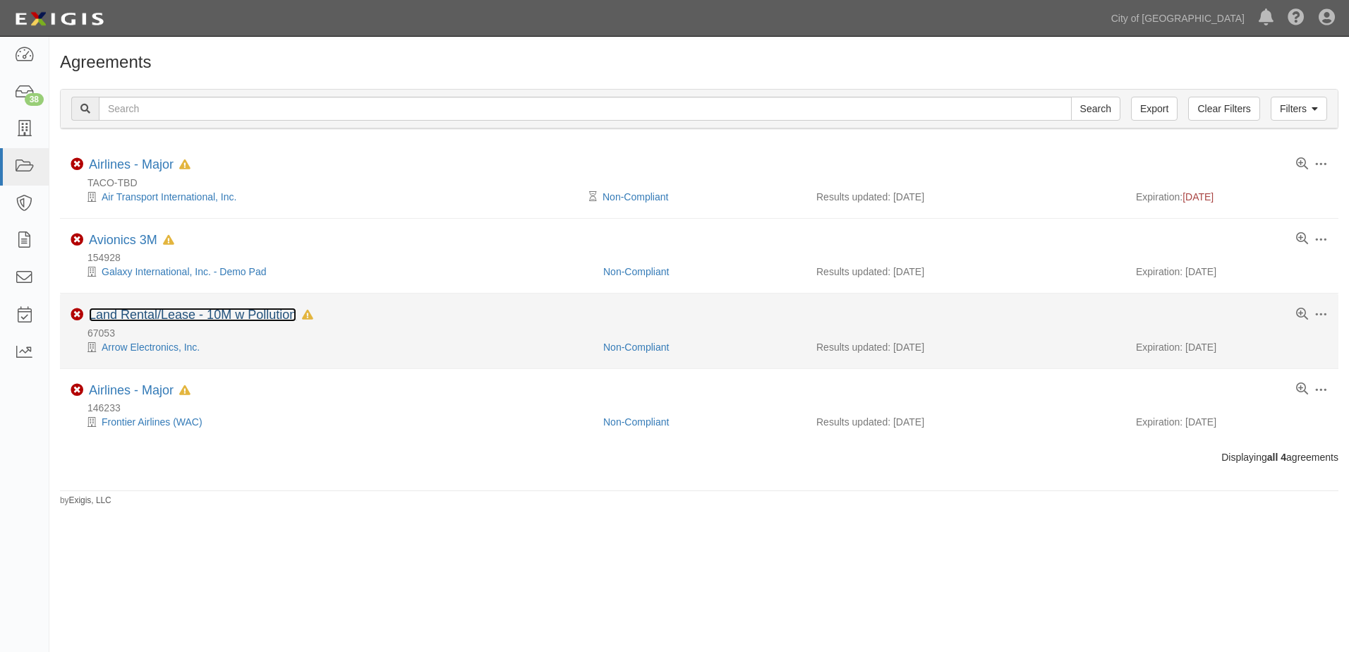
click at [249, 311] on link "Land Rental/Lease - 10M w Pollution" at bounding box center [192, 315] width 207 height 14
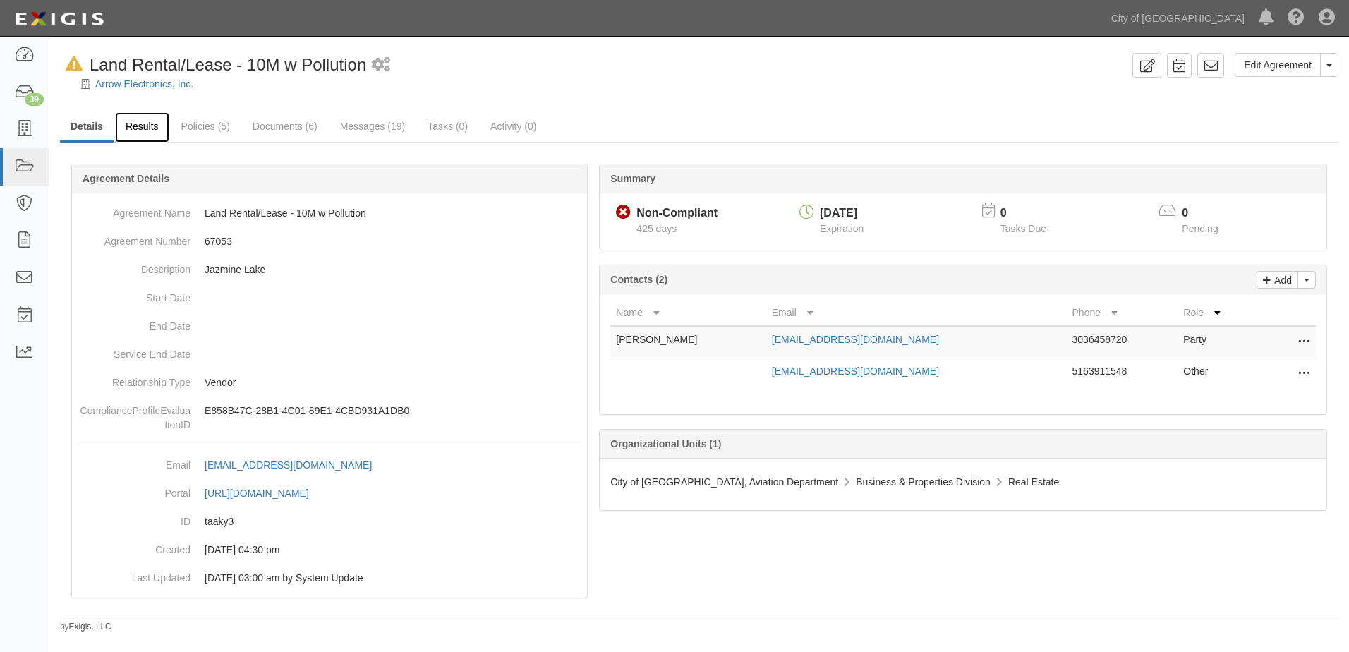
click at [135, 126] on link "Results" at bounding box center [142, 127] width 54 height 30
